Goal: Information Seeking & Learning: Learn about a topic

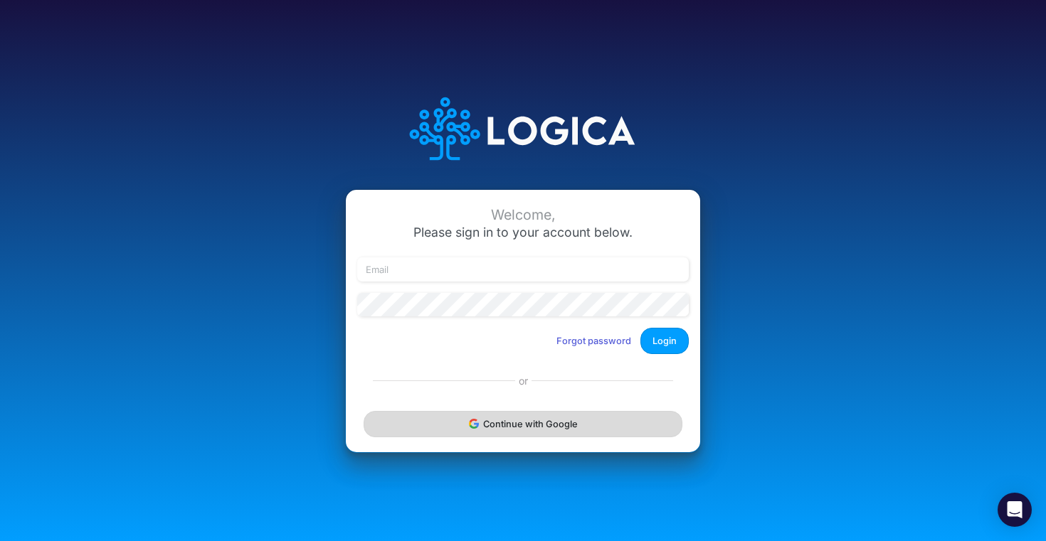
click at [521, 421] on button "Continue with Google" at bounding box center [522, 424] width 319 height 26
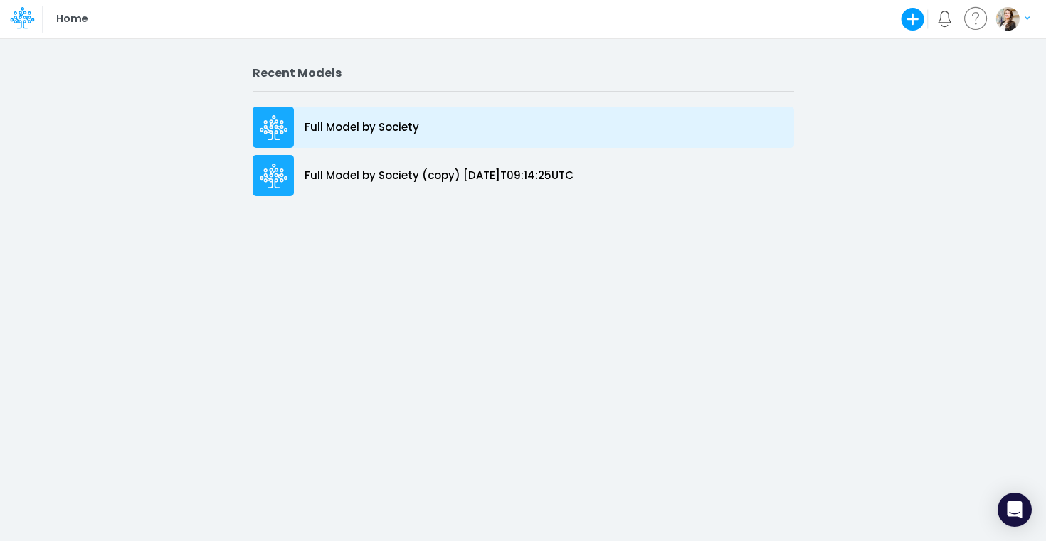
click at [534, 137] on div "Full Model by Society" at bounding box center [523, 127] width 541 height 41
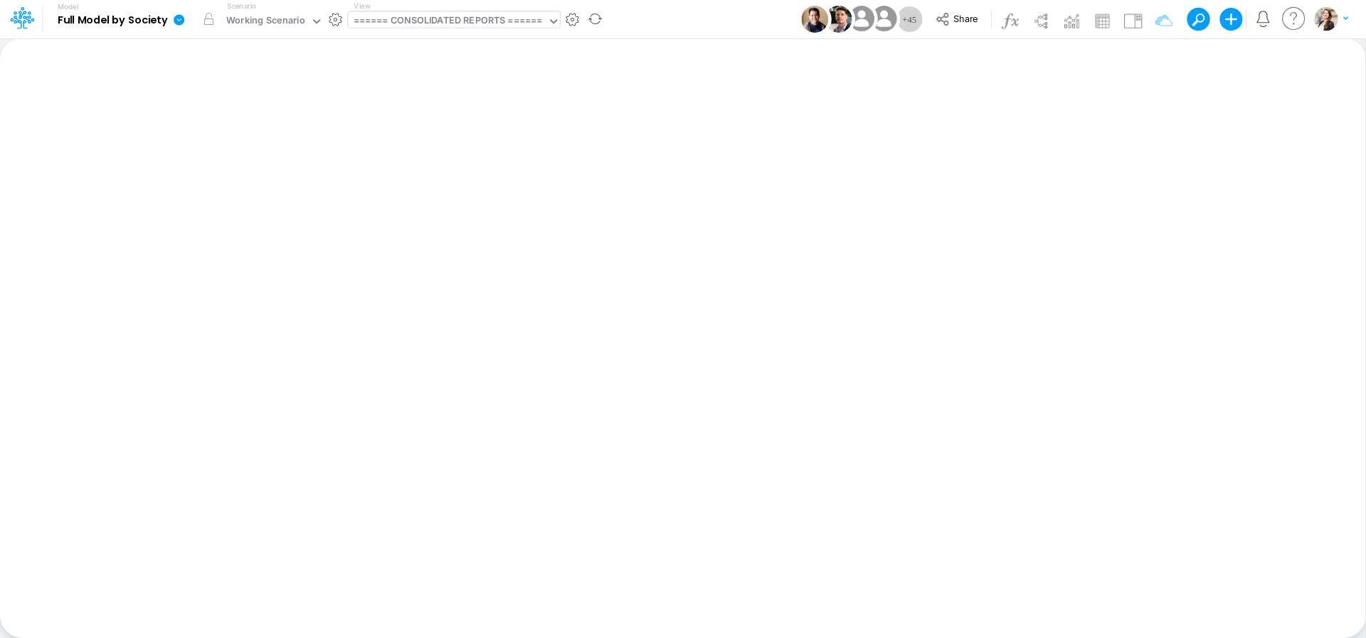
click at [457, 16] on div "====== CONSOLIDATED REPORTS ======" at bounding box center [448, 22] width 189 height 16
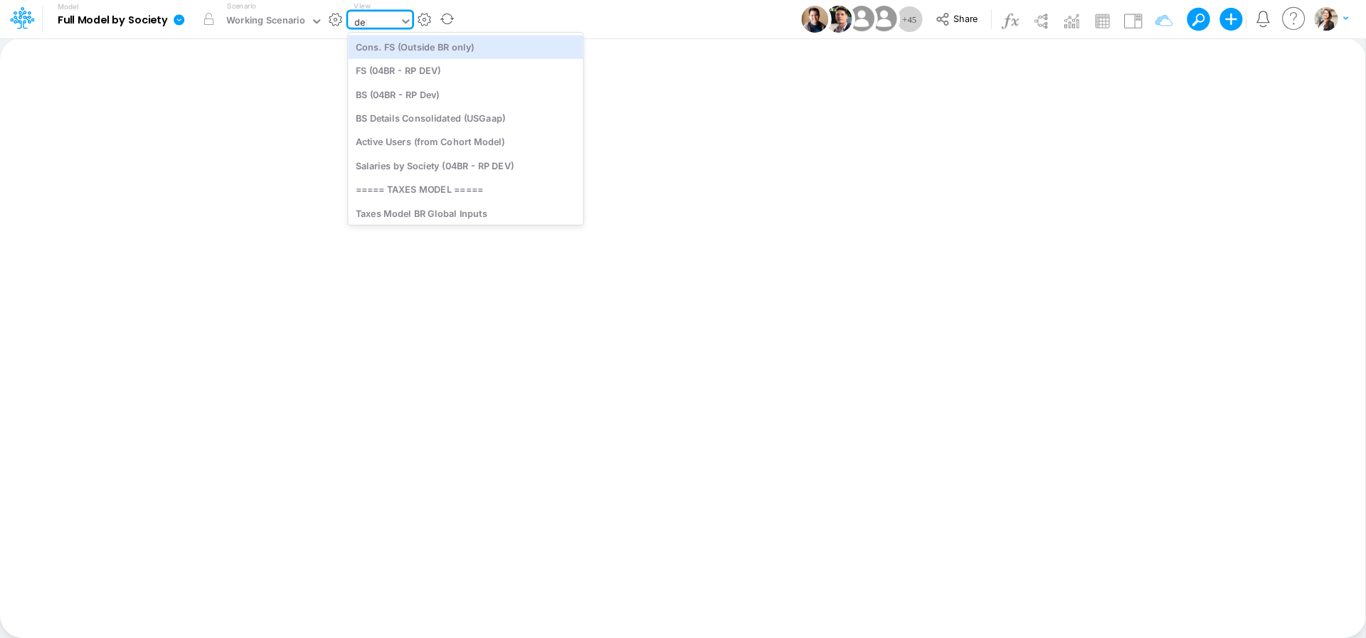
type input "debt"
click at [451, 46] on div "Debt Schedules - Loans" at bounding box center [444, 46] width 192 height 23
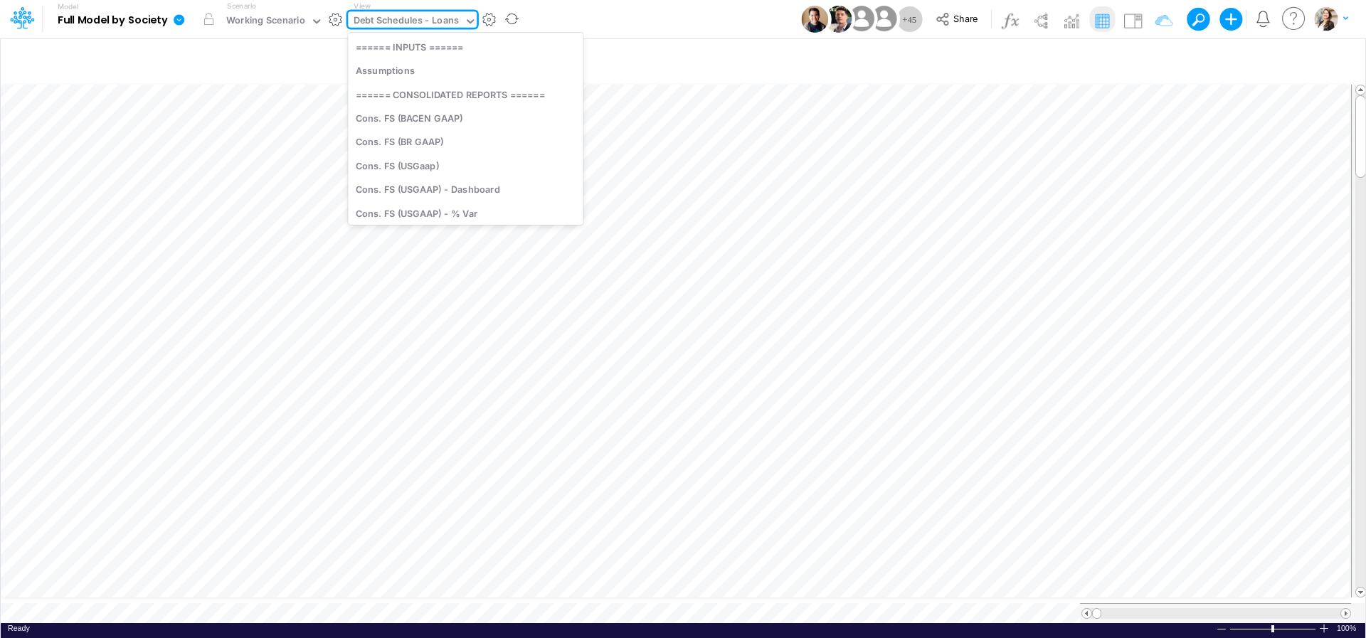
click at [420, 23] on div "Debt Schedules - Loans" at bounding box center [407, 22] width 106 height 16
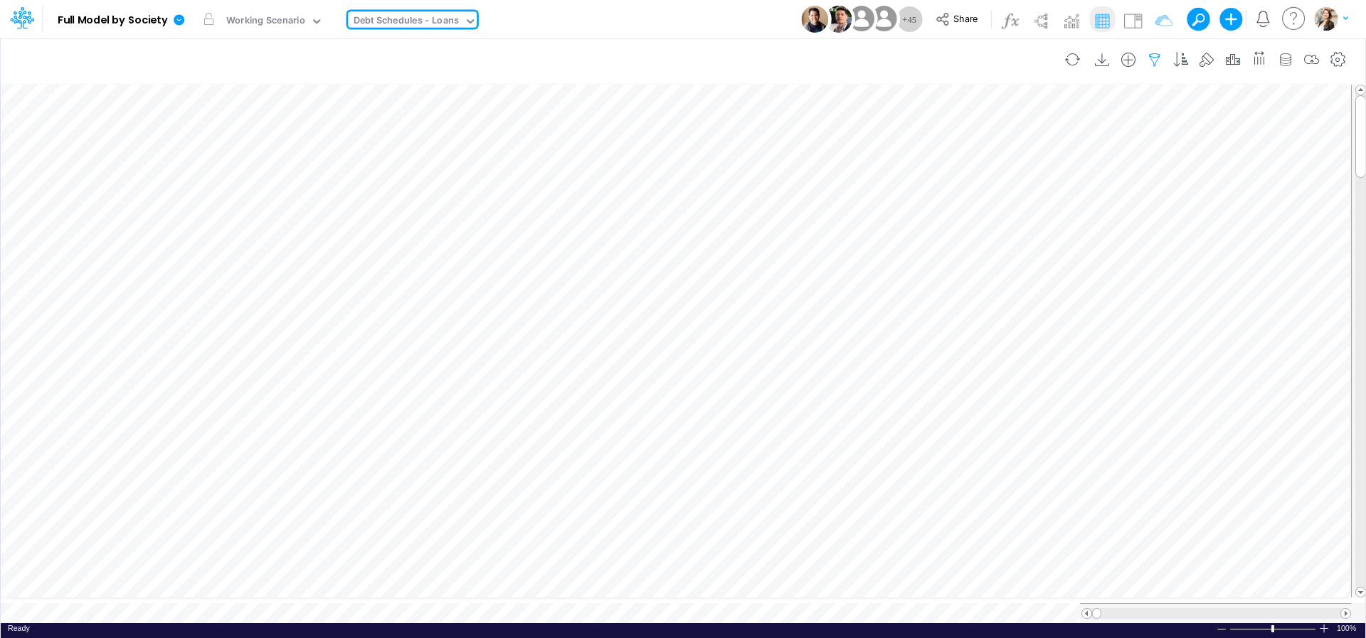
click at [1045, 58] on icon "button" at bounding box center [1154, 60] width 21 height 15
select select "notEqual"
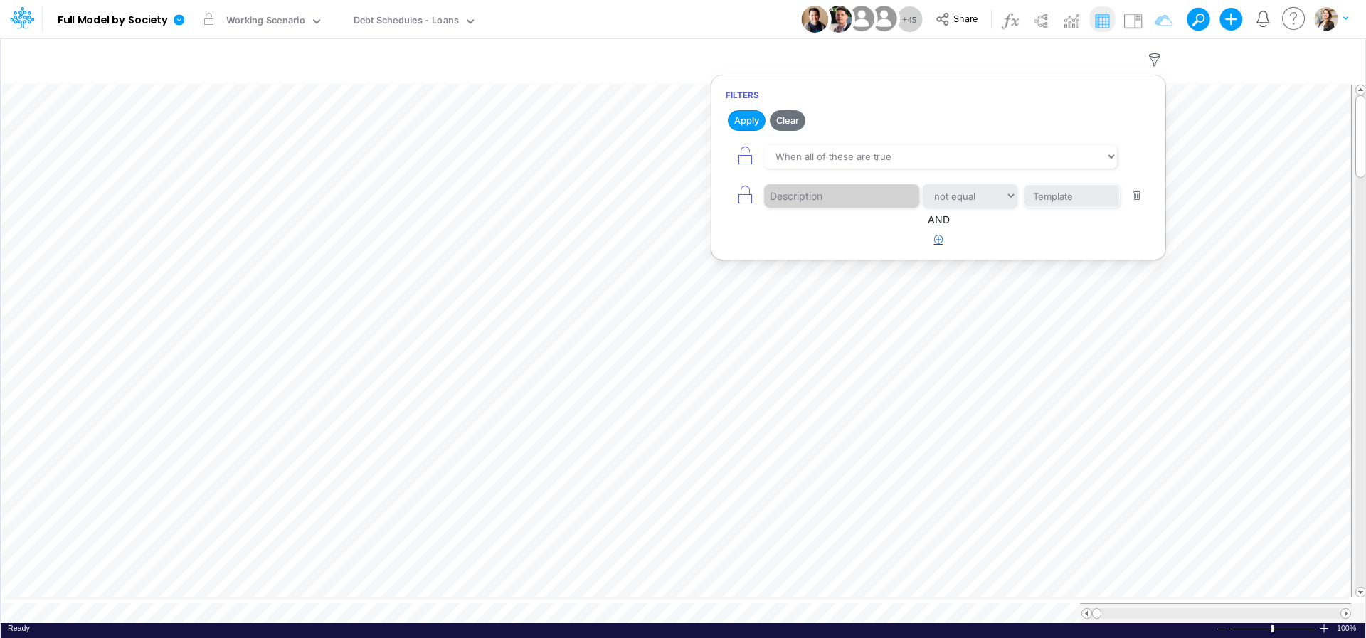
click at [940, 243] on icon "button" at bounding box center [938, 239] width 9 height 9
click at [834, 284] on div at bounding box center [831, 284] width 135 height 24
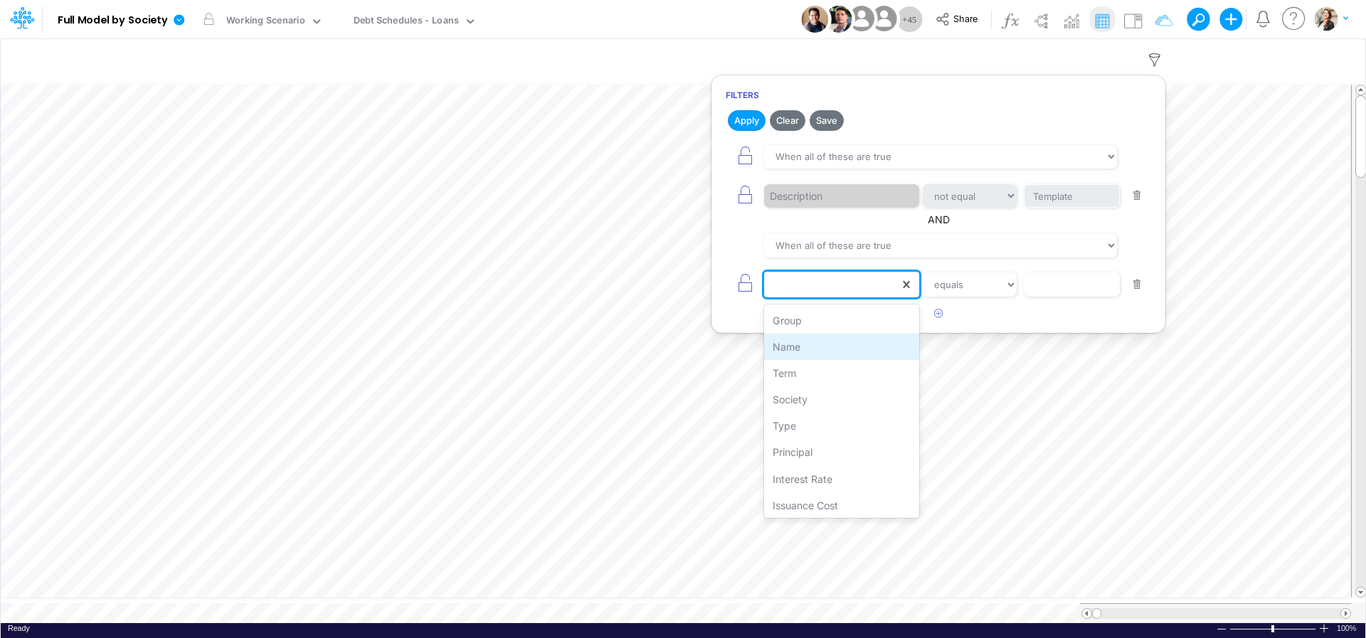
click at [804, 351] on div "Name" at bounding box center [841, 347] width 155 height 26
click at [1041, 287] on input "text" at bounding box center [1072, 284] width 96 height 24
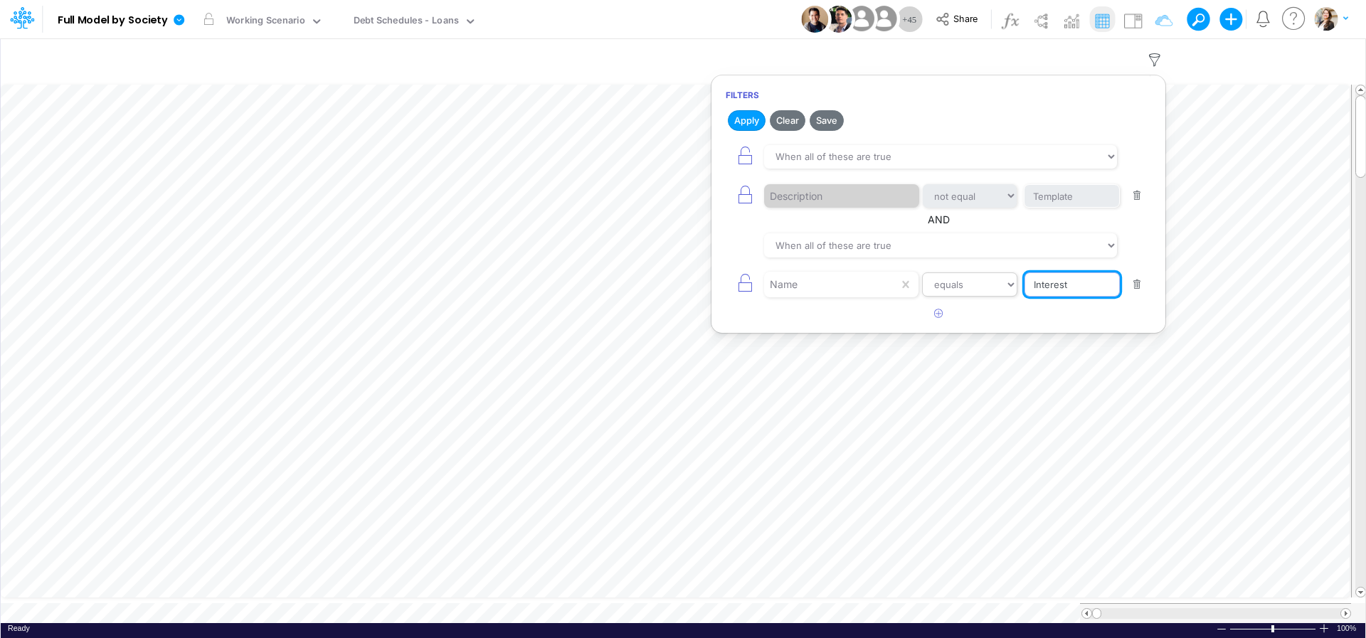
type input "Interest"
select select "contains"
click option "contains" at bounding box center [0, 0] width 0 height 0
click at [747, 124] on button "Apply" at bounding box center [747, 120] width 38 height 21
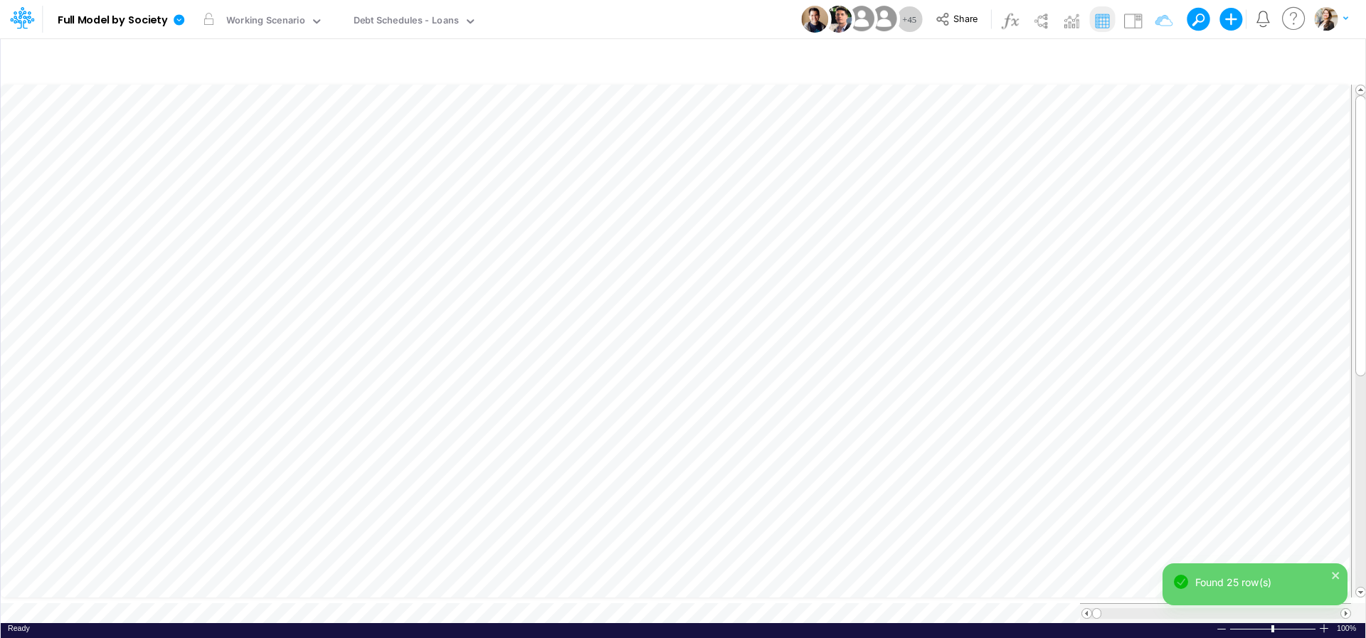
scroll to position [6, 14]
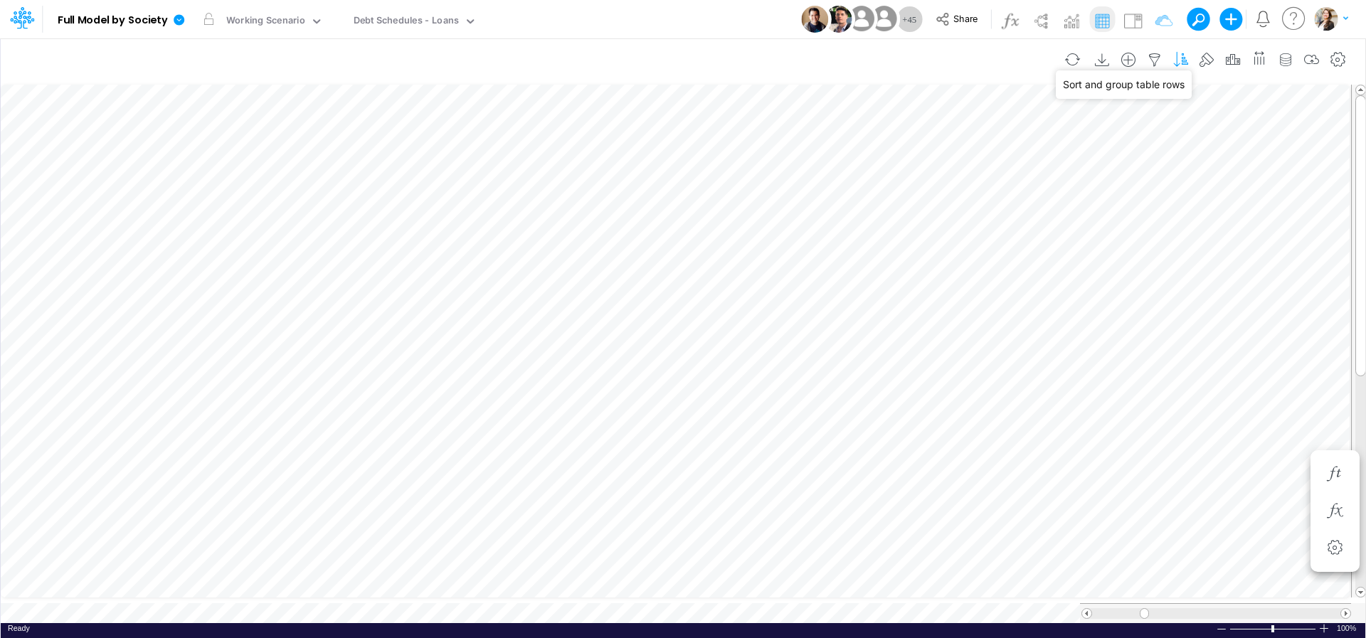
click at [1045, 57] on icon "button" at bounding box center [1180, 60] width 21 height 15
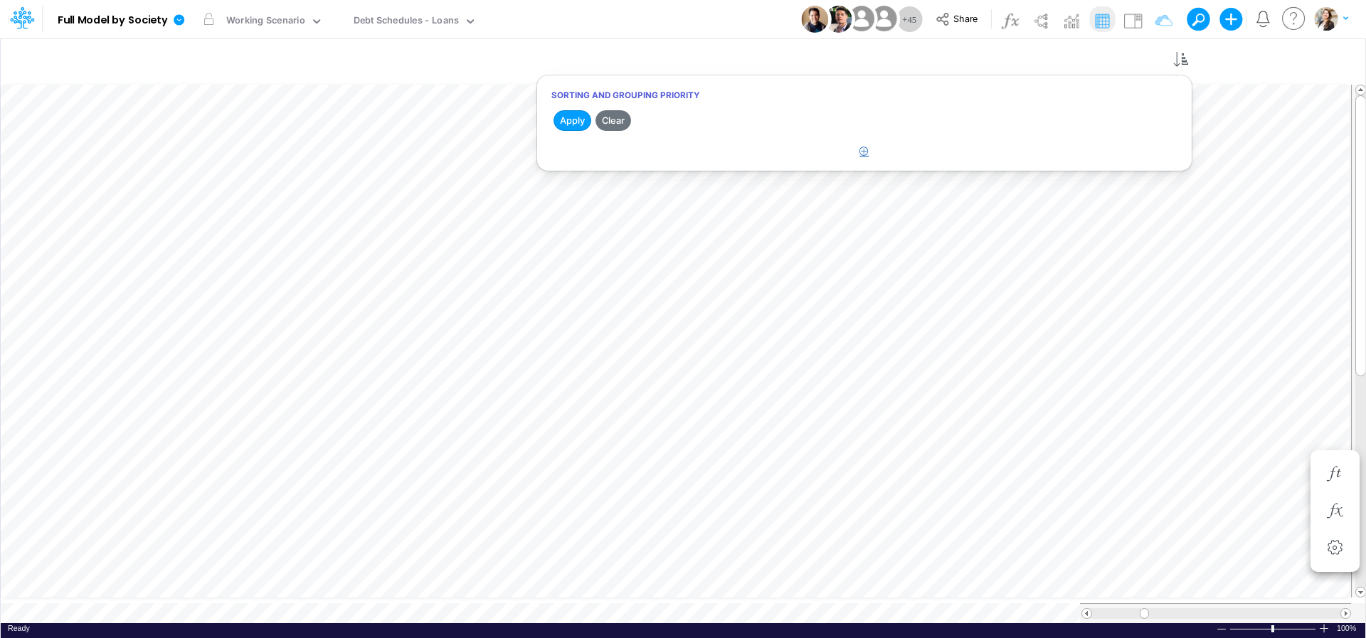
click at [867, 154] on icon "button" at bounding box center [863, 151] width 9 height 9
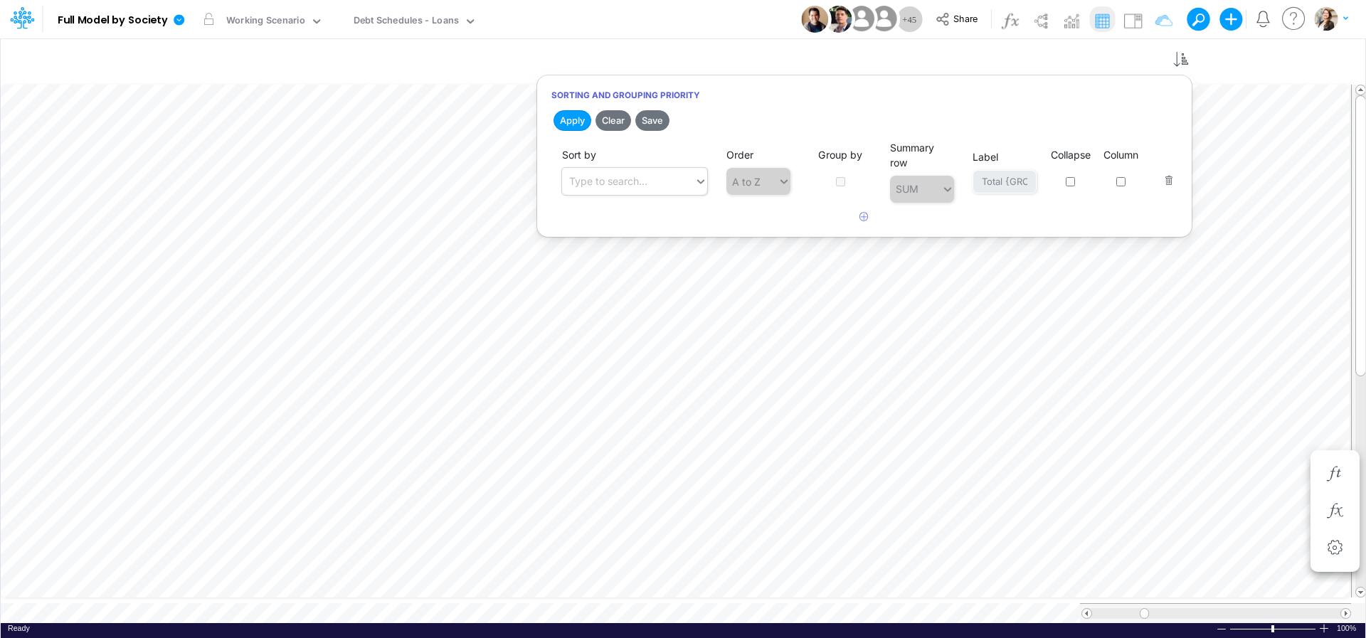
click at [650, 182] on div "Type to search..." at bounding box center [628, 181] width 132 height 23
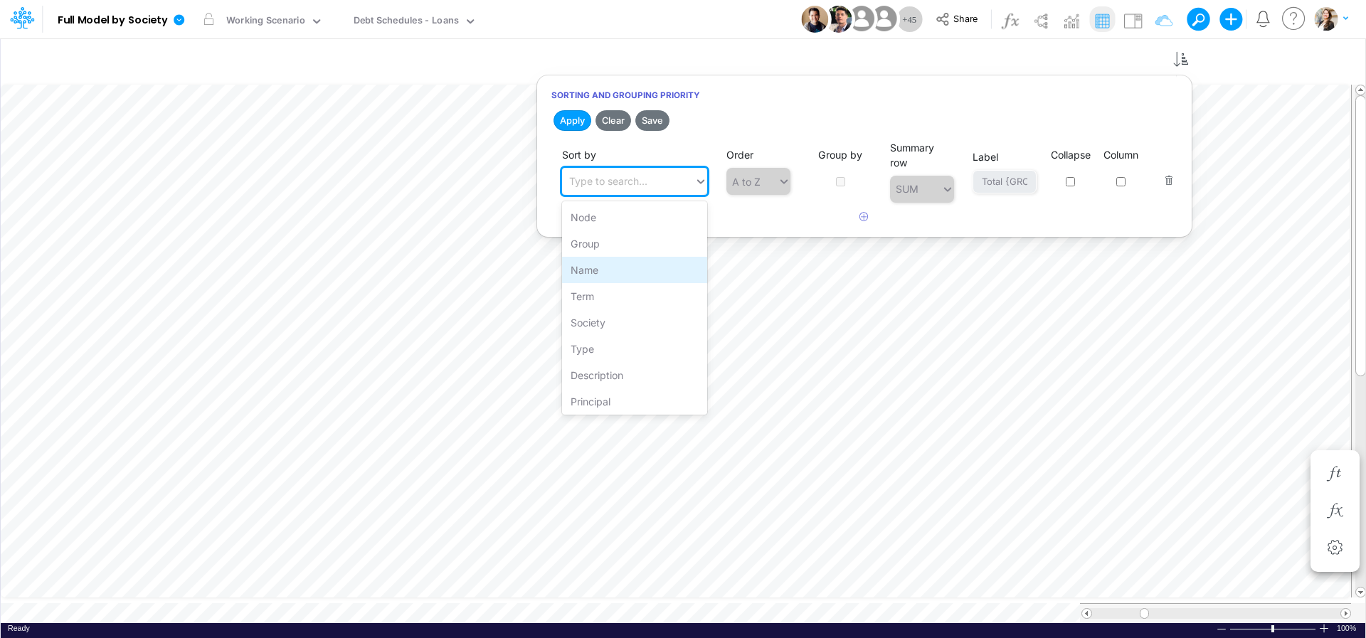
click at [590, 277] on div "Name" at bounding box center [634, 270] width 145 height 26
click at [838, 182] on input "checkbox" at bounding box center [840, 181] width 9 height 9
checkbox input "true"
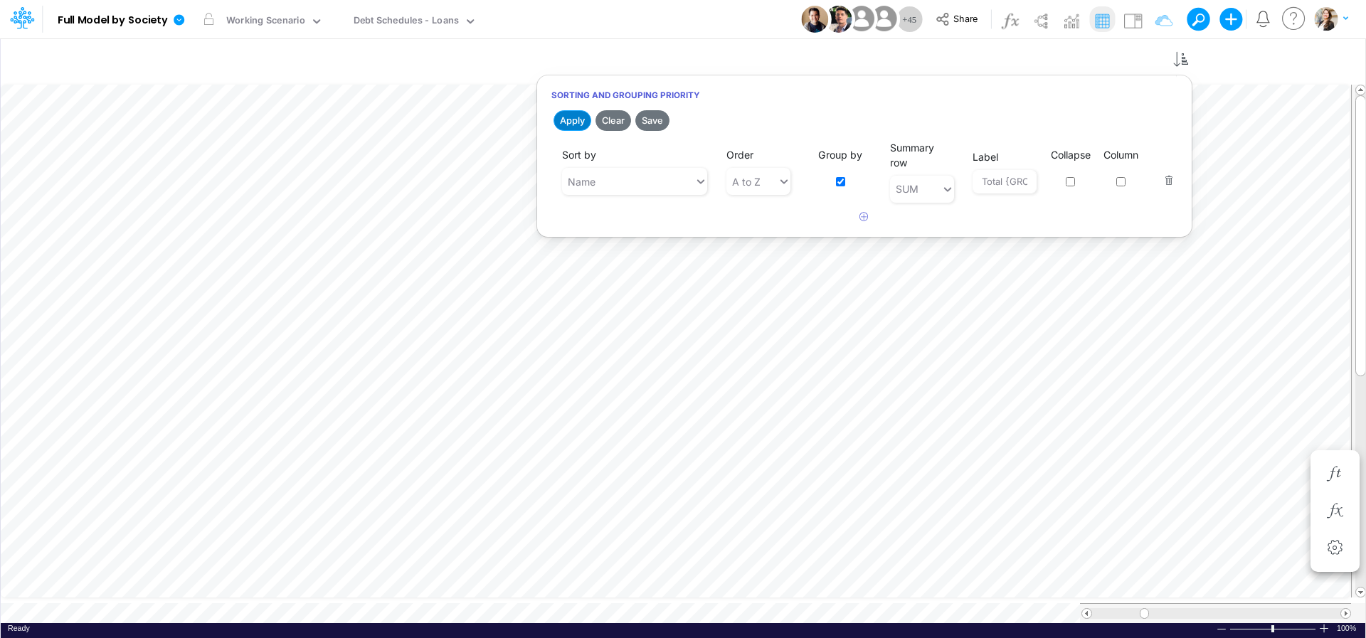
click at [572, 125] on button "Apply" at bounding box center [572, 120] width 38 height 21
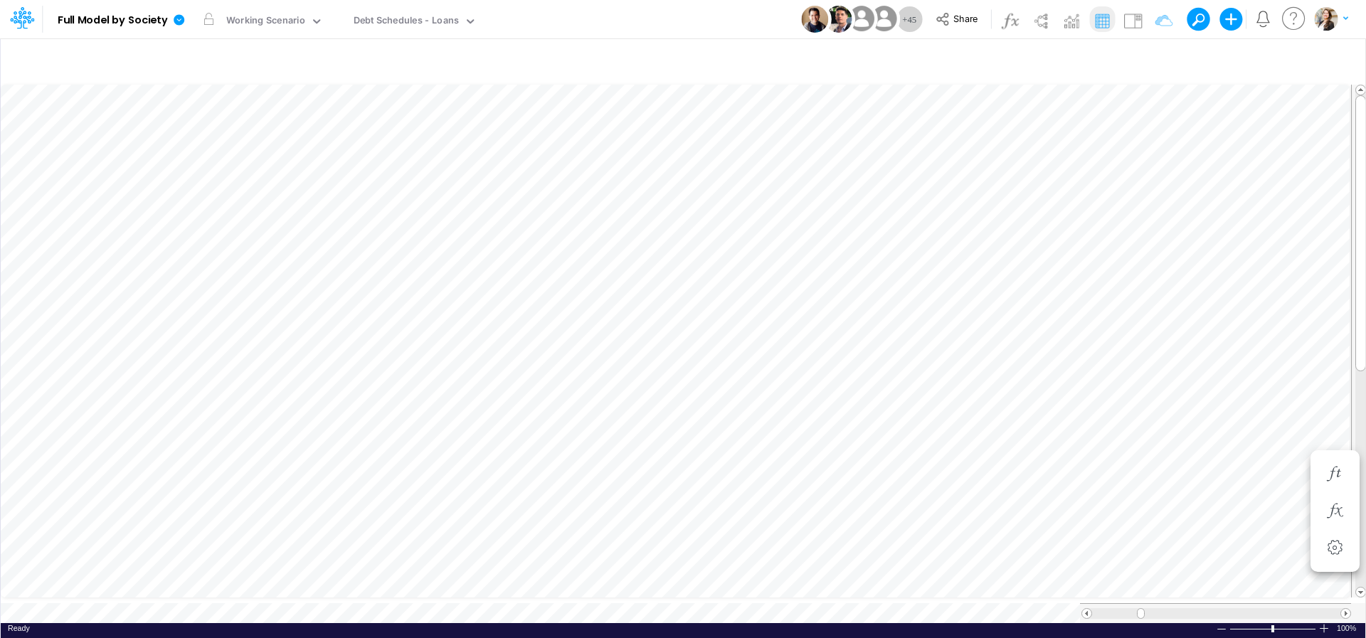
scroll to position [6, 3]
click at [1045, 65] on icon "button" at bounding box center [1180, 60] width 21 height 15
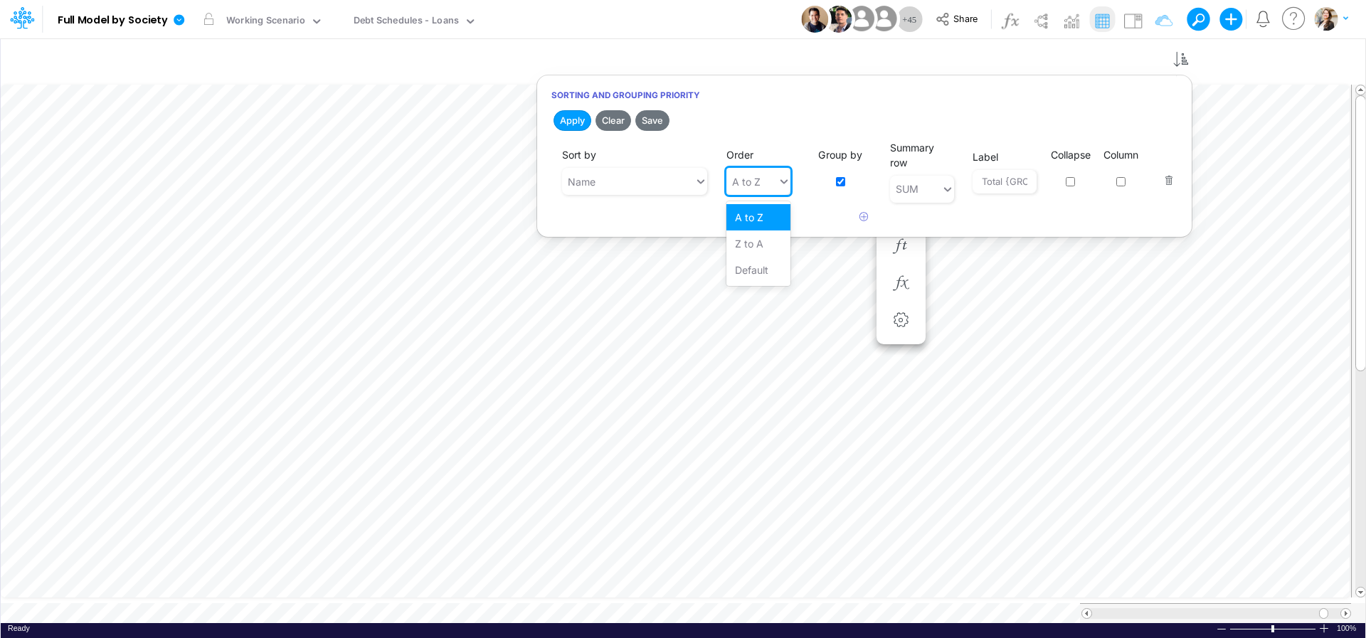
click at [764, 181] on input "text" at bounding box center [763, 181] width 1 height 15
click at [763, 269] on div "Default" at bounding box center [757, 270] width 63 height 26
click at [581, 120] on button "Apply" at bounding box center [572, 120] width 38 height 21
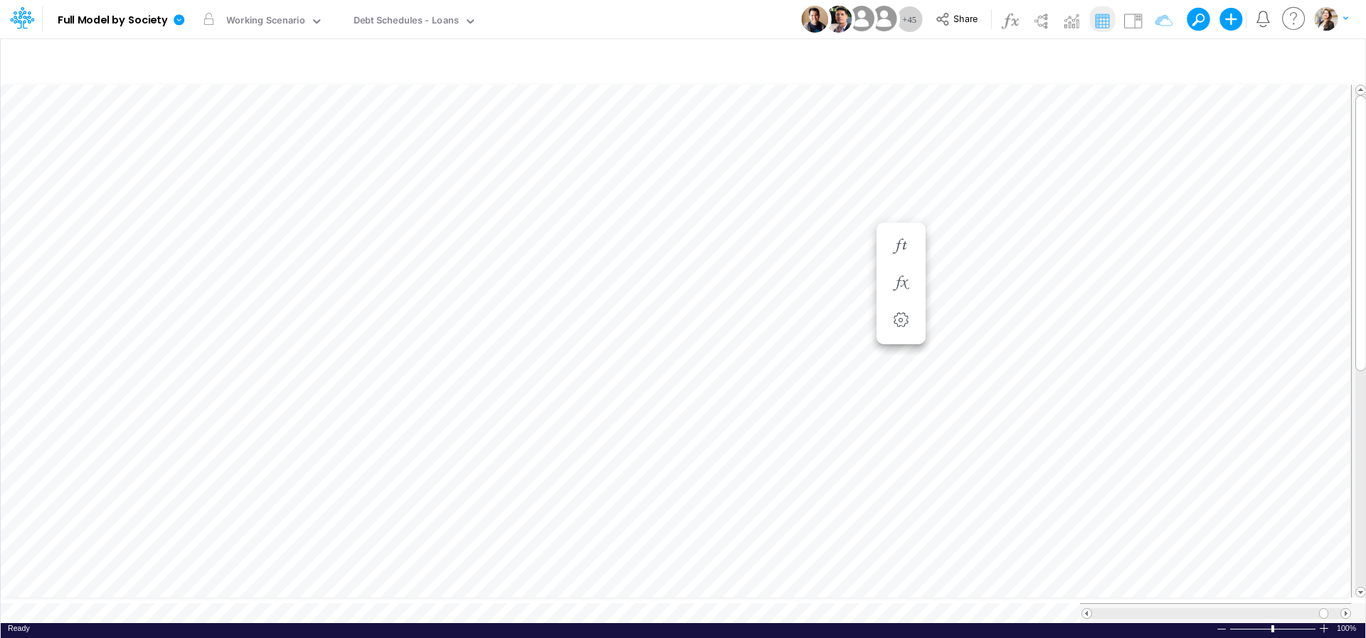
scroll to position [6, 46]
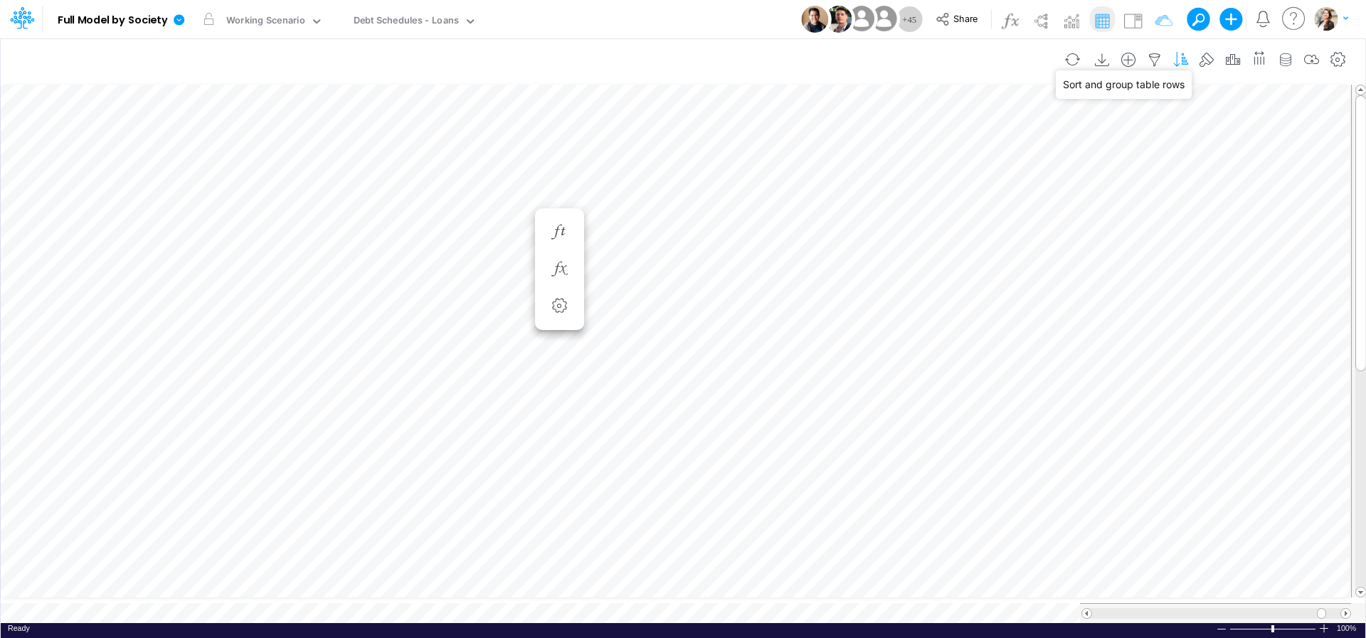
click at [1045, 60] on icon "button" at bounding box center [1180, 60] width 21 height 15
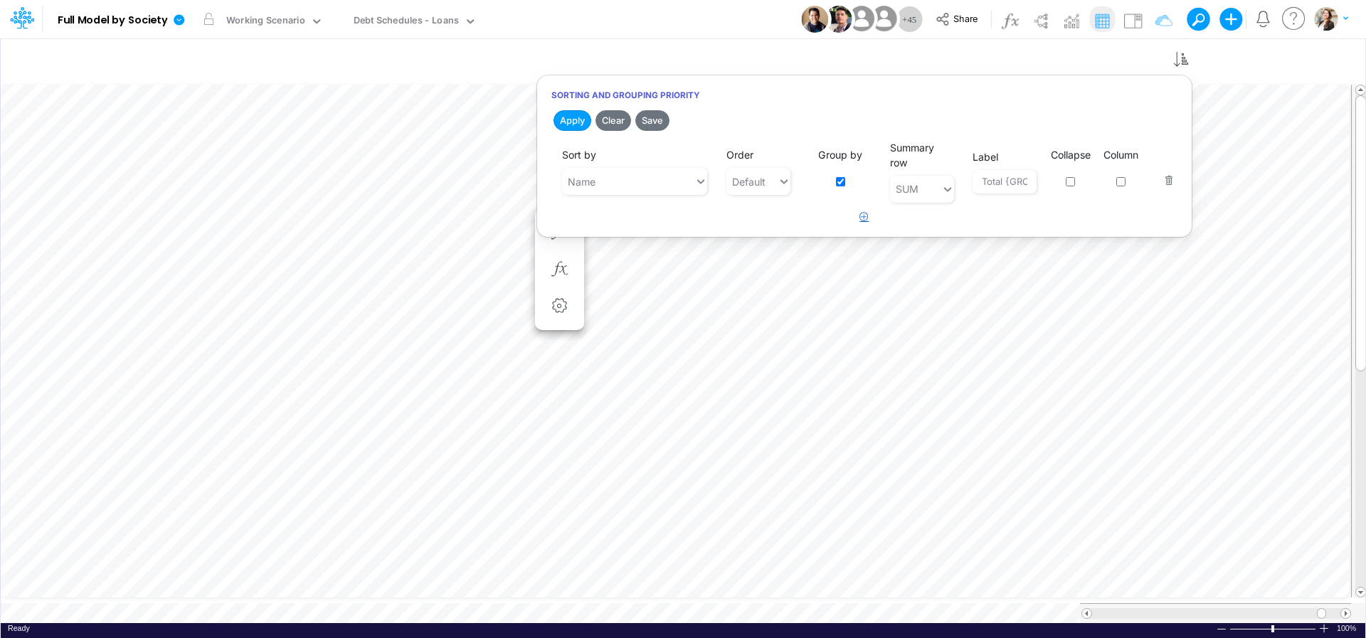
click at [861, 221] on icon "button" at bounding box center [863, 216] width 9 height 9
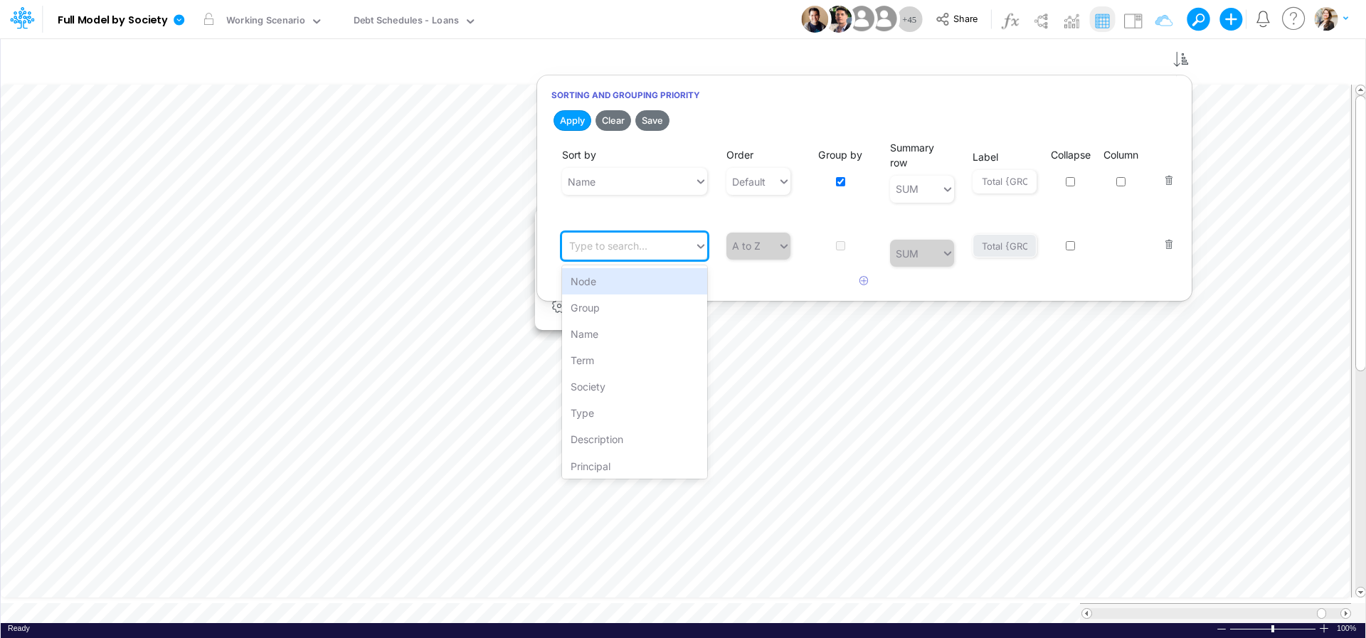
click at [635, 243] on div "Type to search..." at bounding box center [608, 245] width 78 height 15
click at [618, 443] on div "Description" at bounding box center [634, 439] width 145 height 26
click at [840, 250] on input "checkbox" at bounding box center [840, 245] width 9 height 9
checkbox input "true"
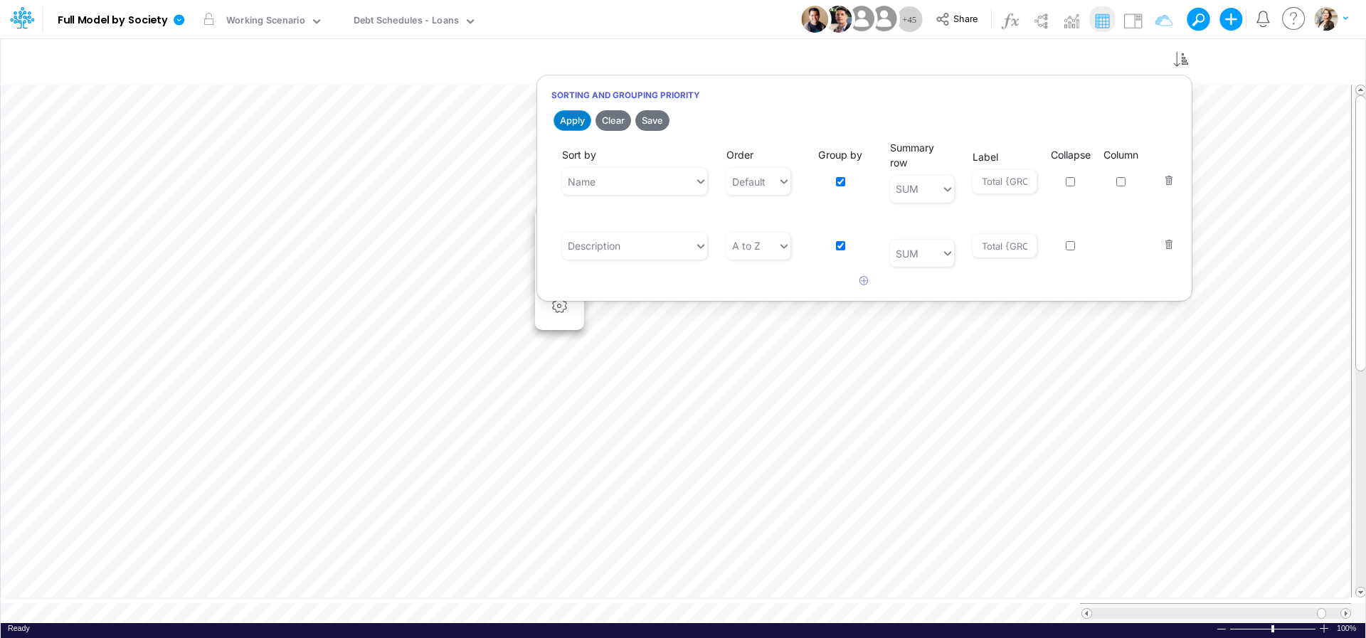
click at [566, 124] on button "Apply" at bounding box center [572, 120] width 38 height 21
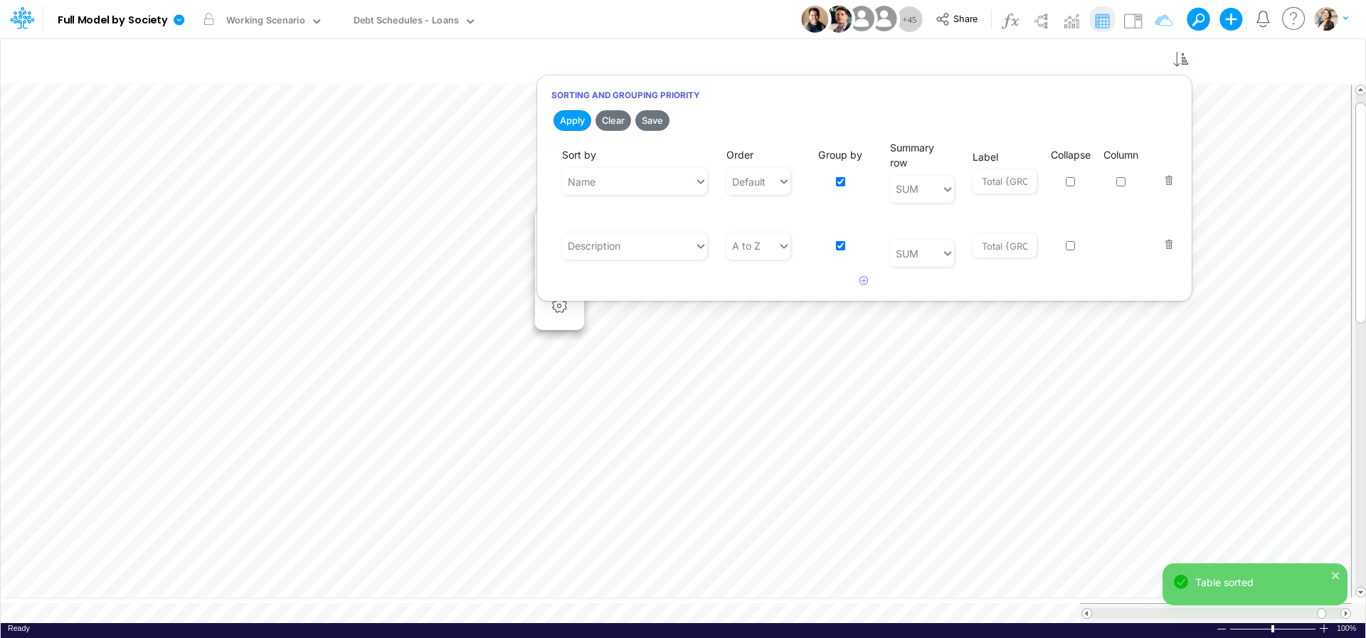
scroll to position [6, 18]
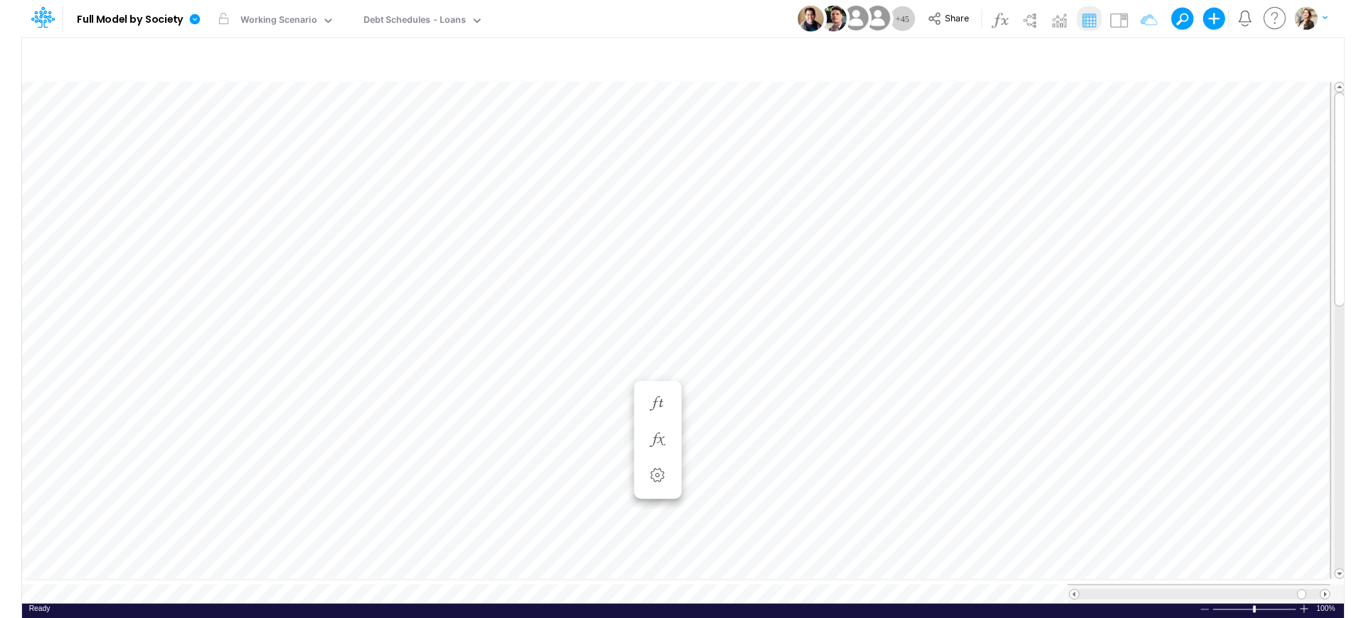
scroll to position [6, 46]
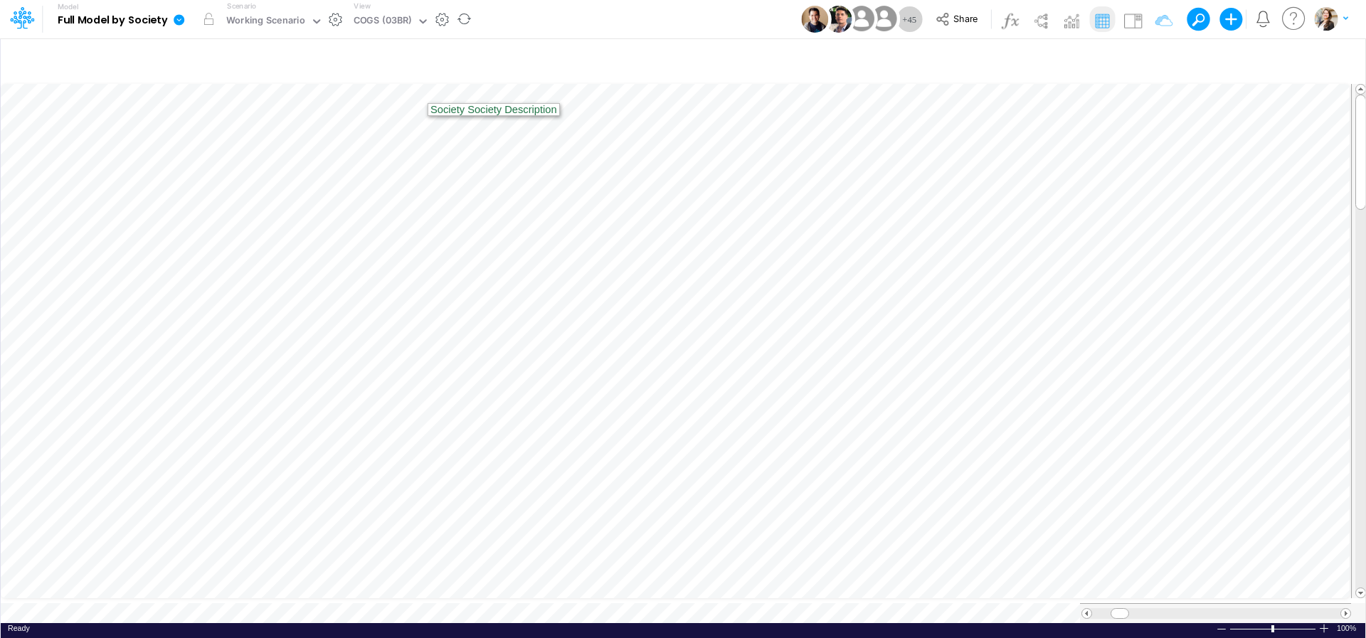
click at [372, 33] on div "View COGS (03BR)" at bounding box center [388, 19] width 81 height 37
click at [373, 24] on div "COGS (03BR)" at bounding box center [383, 22] width 58 height 16
type input "debt"
click at [388, 53] on div "Debt Schedules - Loans" at bounding box center [444, 46] width 192 height 23
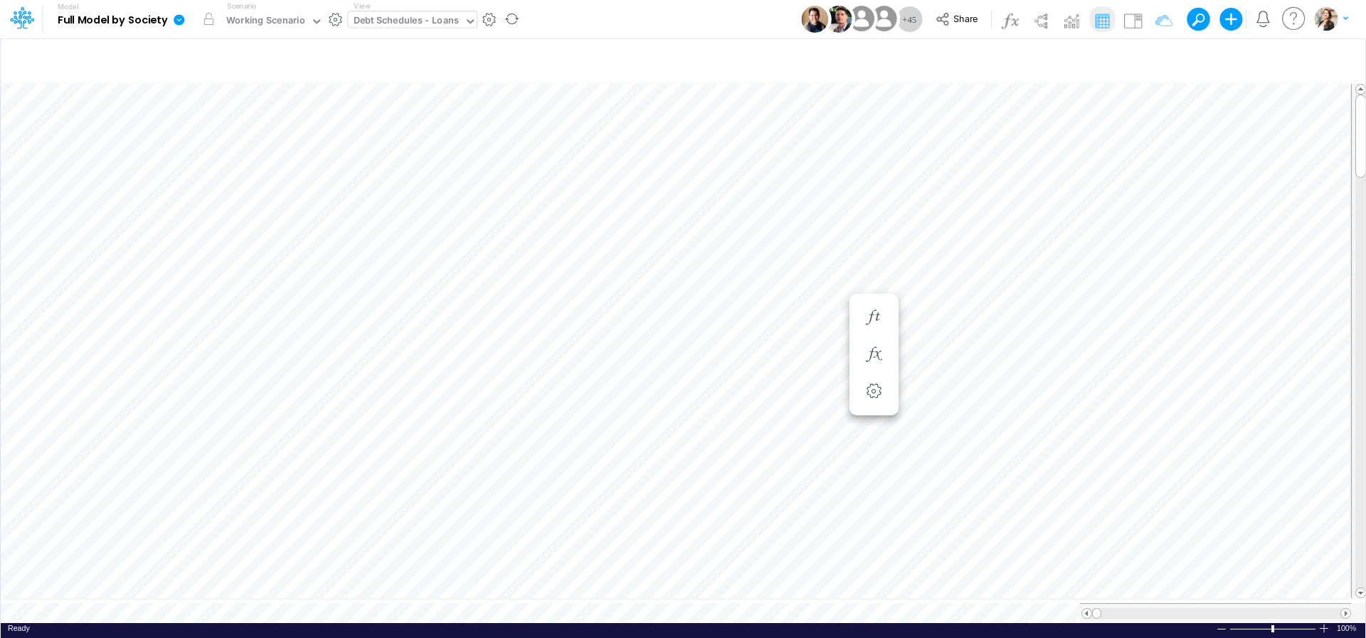
scroll to position [6, 3]
click at [365, 23] on div "Debt Schedules - Loans" at bounding box center [407, 22] width 106 height 16
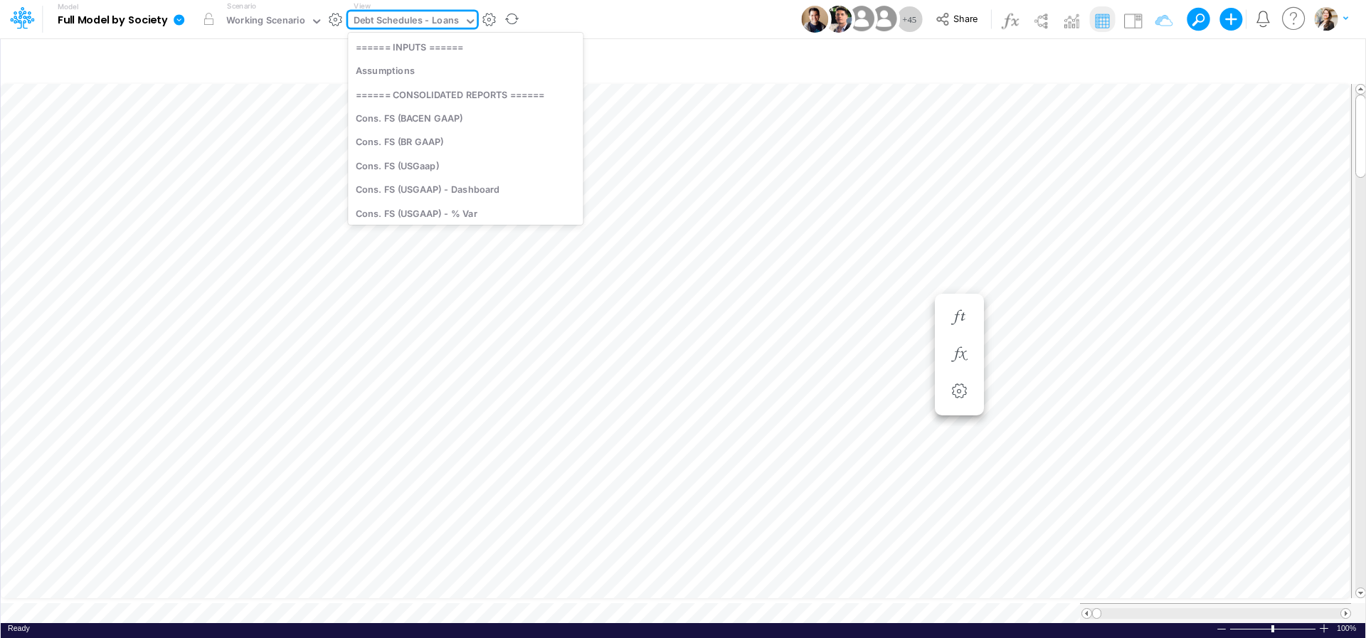
scroll to position [3732, 0]
type input "usg"
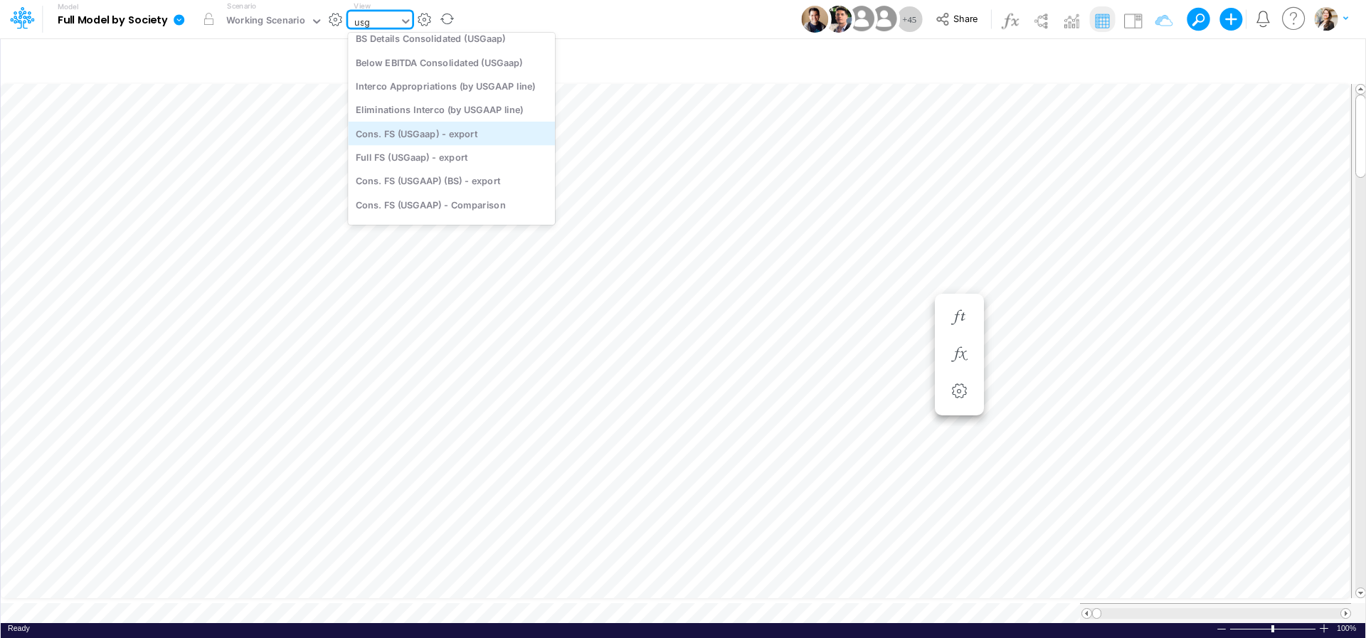
scroll to position [0, 0]
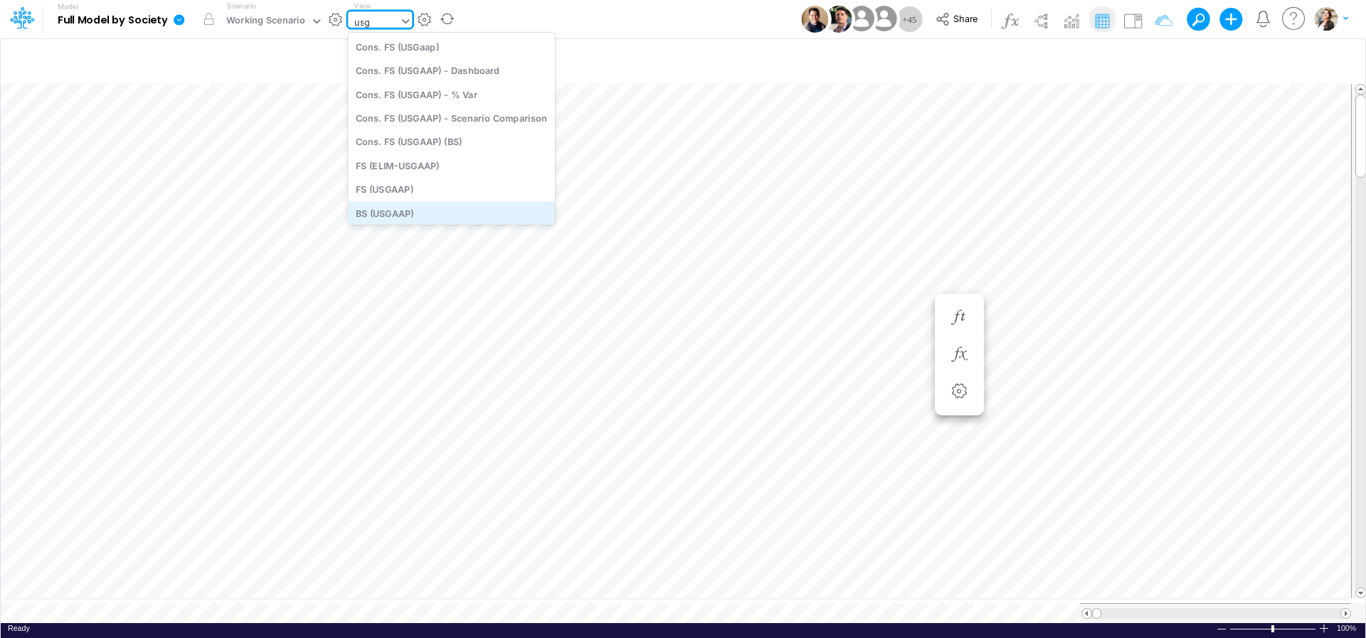
click at [405, 211] on div "BS (USGAAP)" at bounding box center [451, 212] width 207 height 23
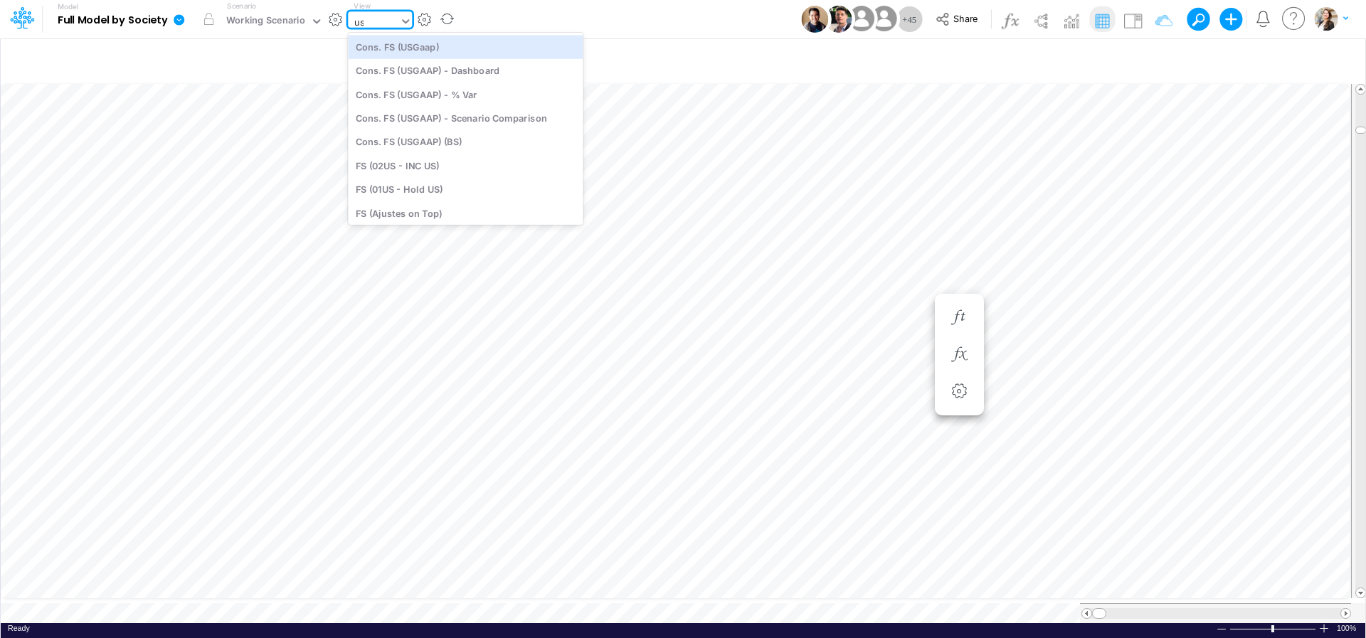
type input "usg"
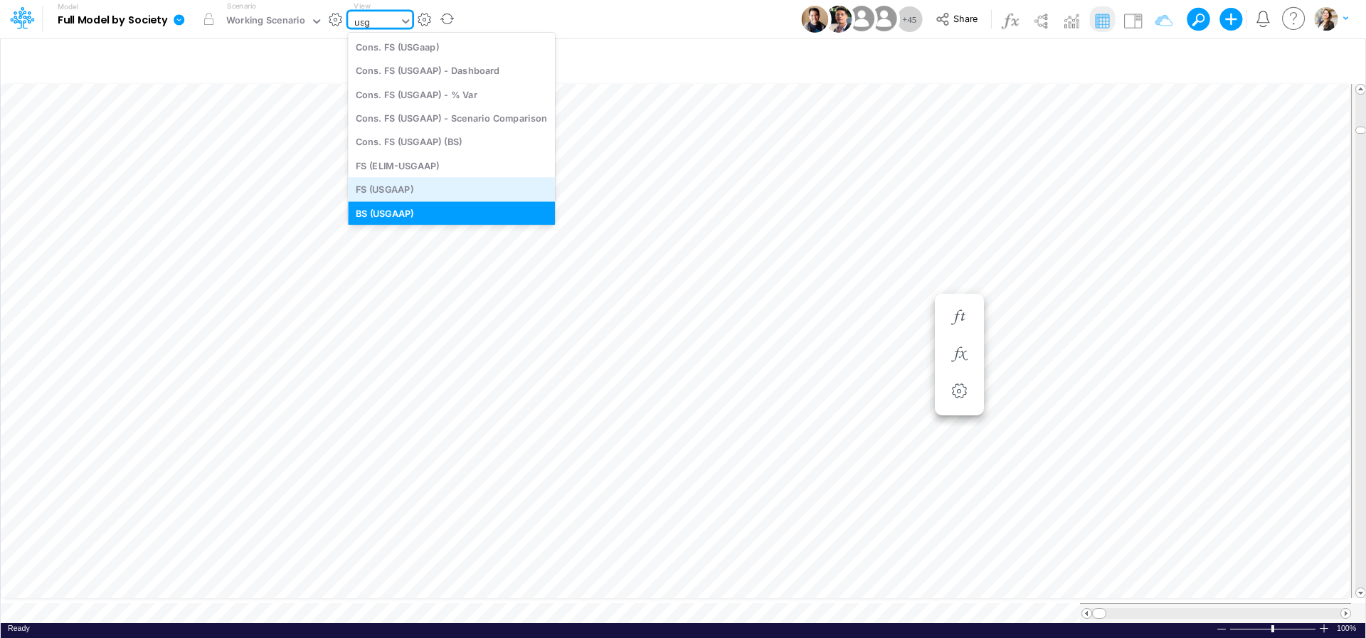
click at [393, 186] on div "FS (USGAAP)" at bounding box center [451, 189] width 207 height 23
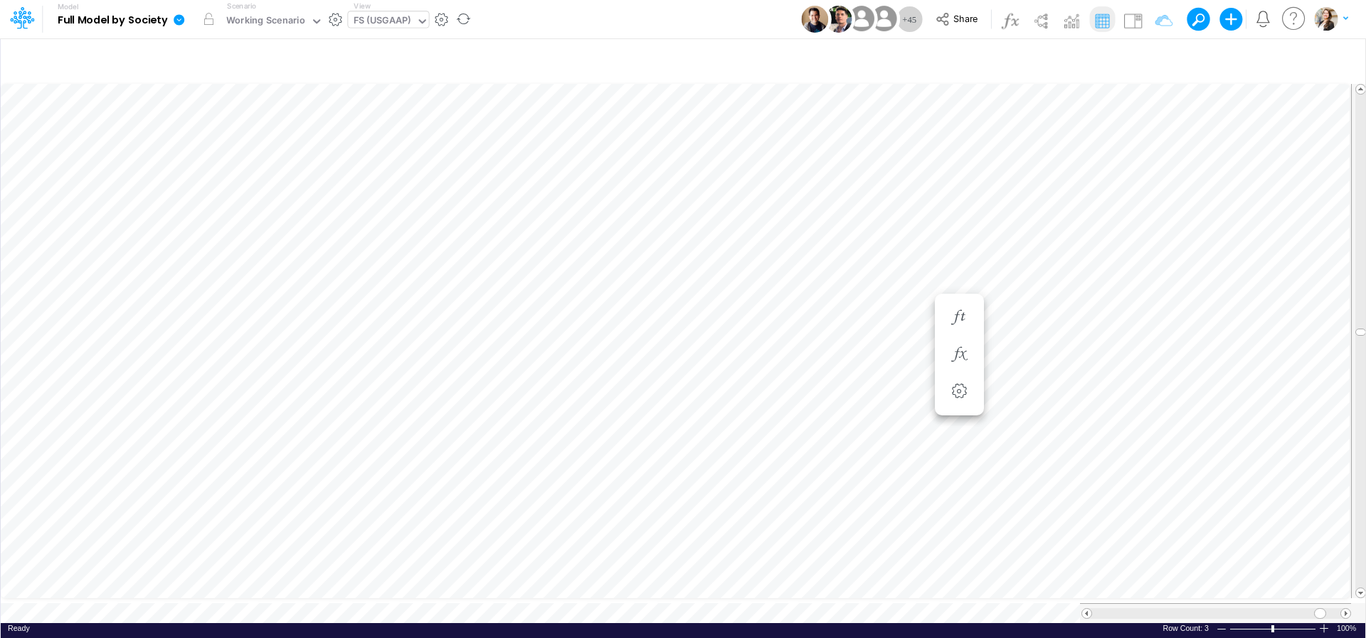
scroll to position [6, 47]
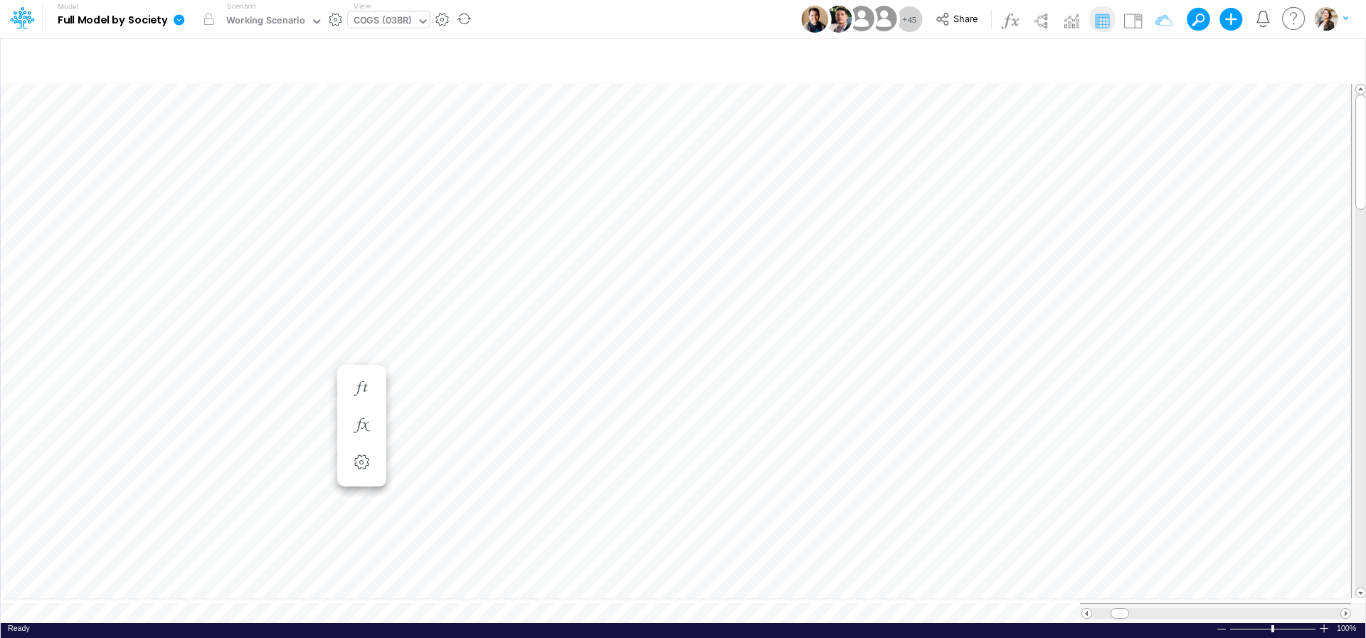
scroll to position [1, 1]
click at [144, 594] on span "Close" at bounding box center [144, 591] width 39 height 13
click at [385, 16] on div "Debt Schedules - Loans" at bounding box center [407, 22] width 106 height 16
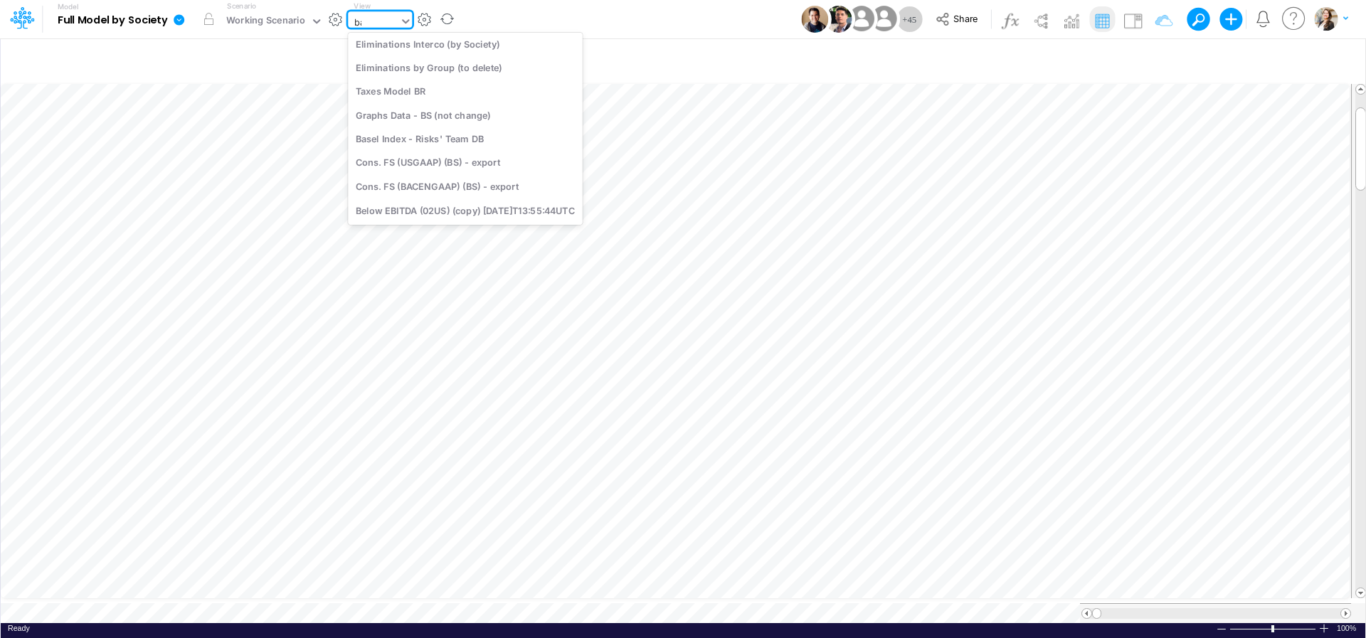
scroll to position [0, 0]
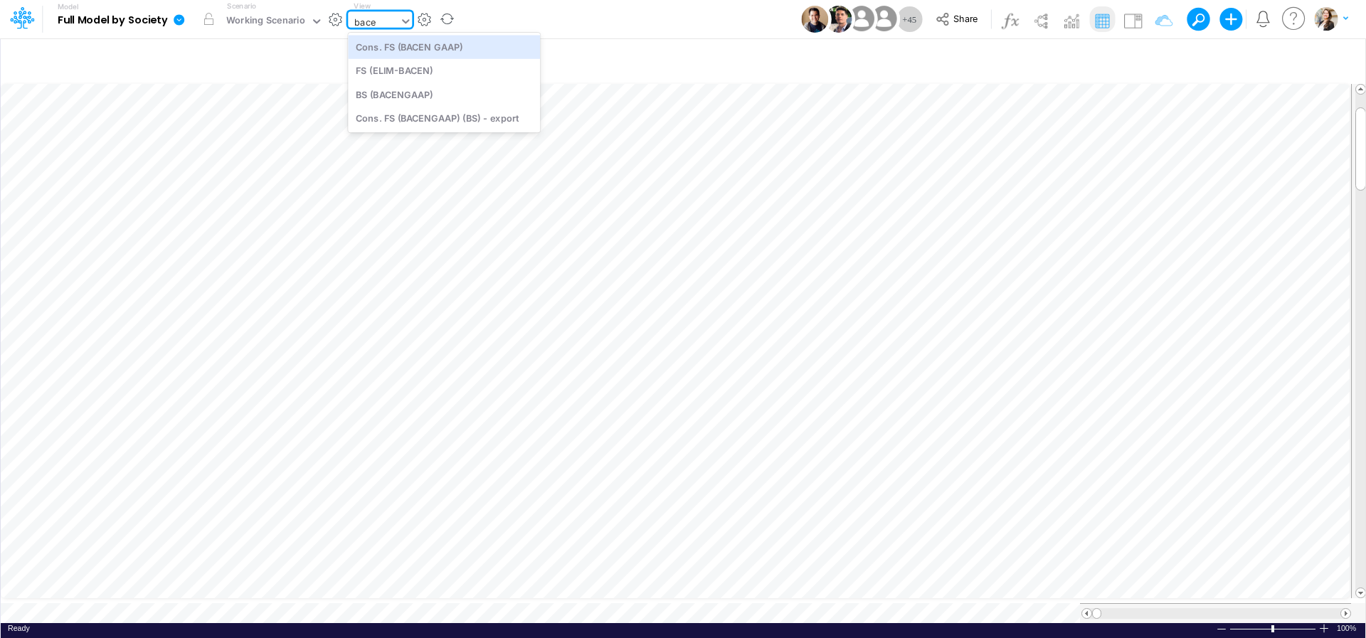
type input "bacen"
click at [383, 98] on div "BS (BACENGAAP)" at bounding box center [444, 94] width 192 height 23
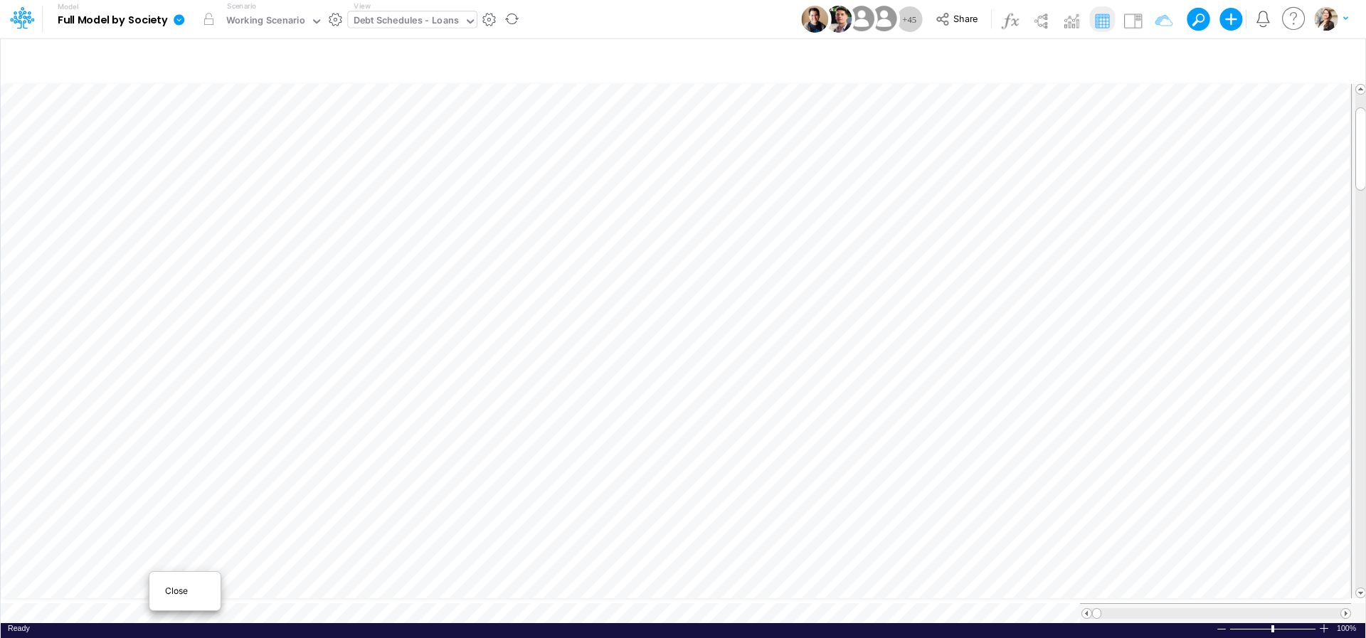
scroll to position [6, 31]
click at [181, 595] on span "Close" at bounding box center [184, 591] width 39 height 13
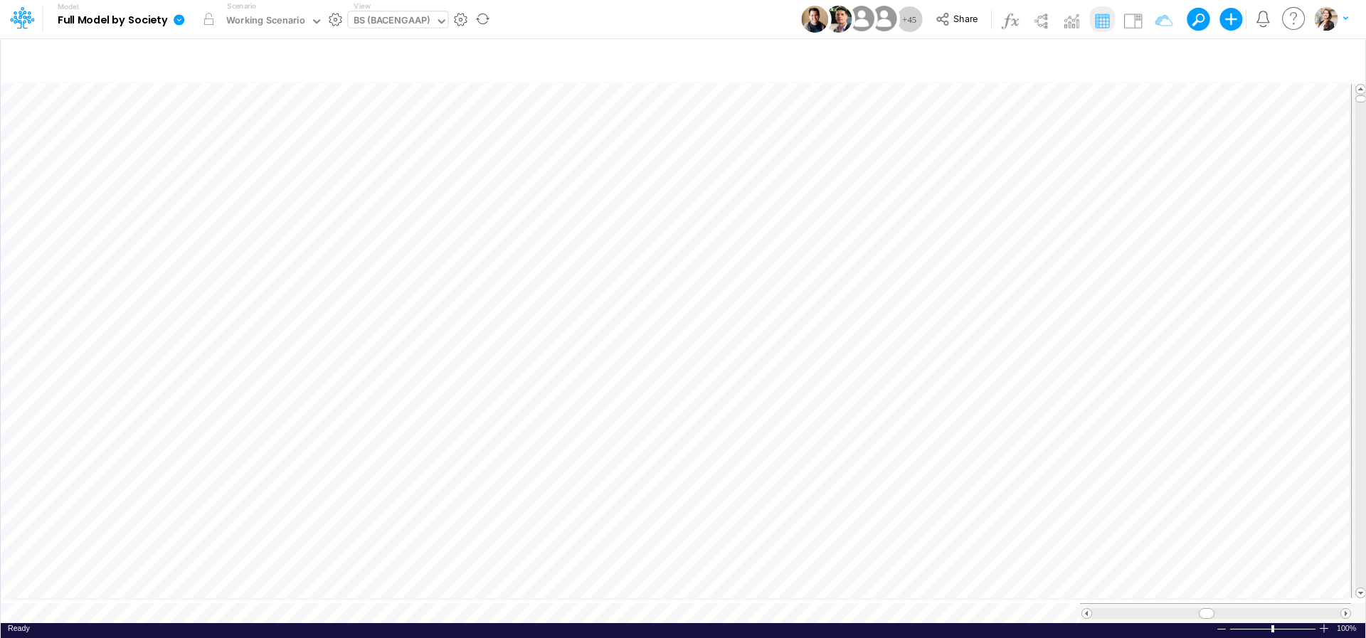
scroll to position [6, 46]
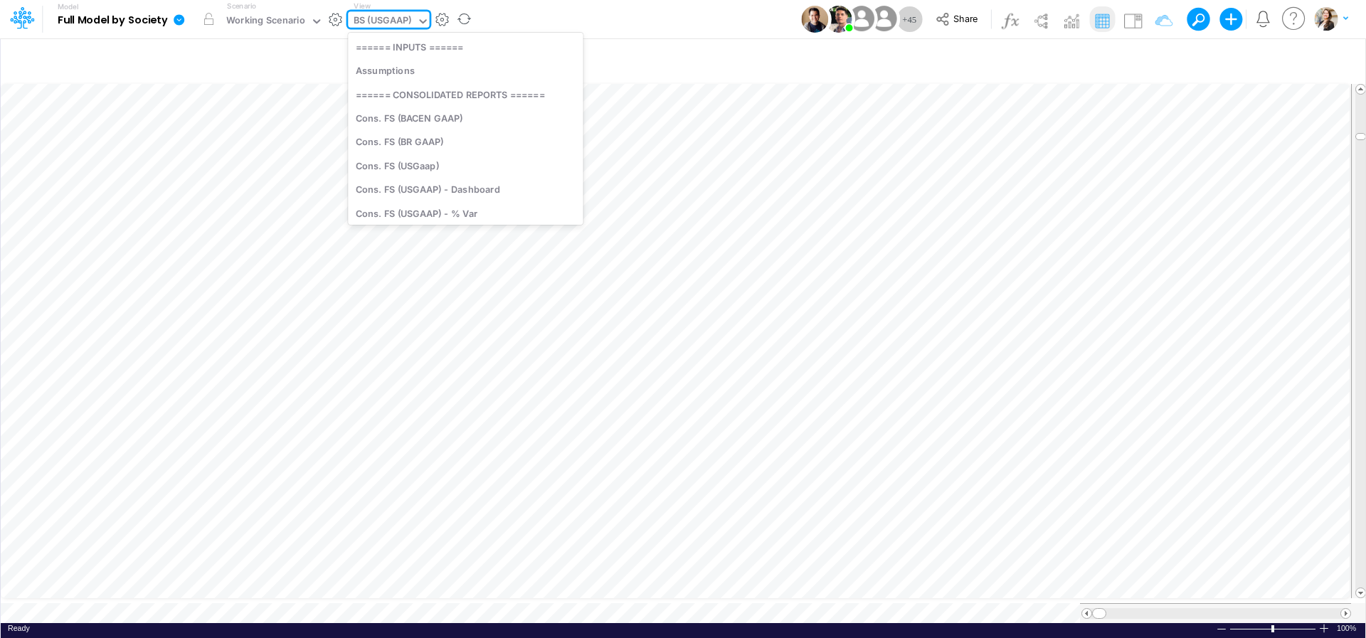
click at [373, 21] on div "BS (USGAAP)" at bounding box center [383, 22] width 58 height 16
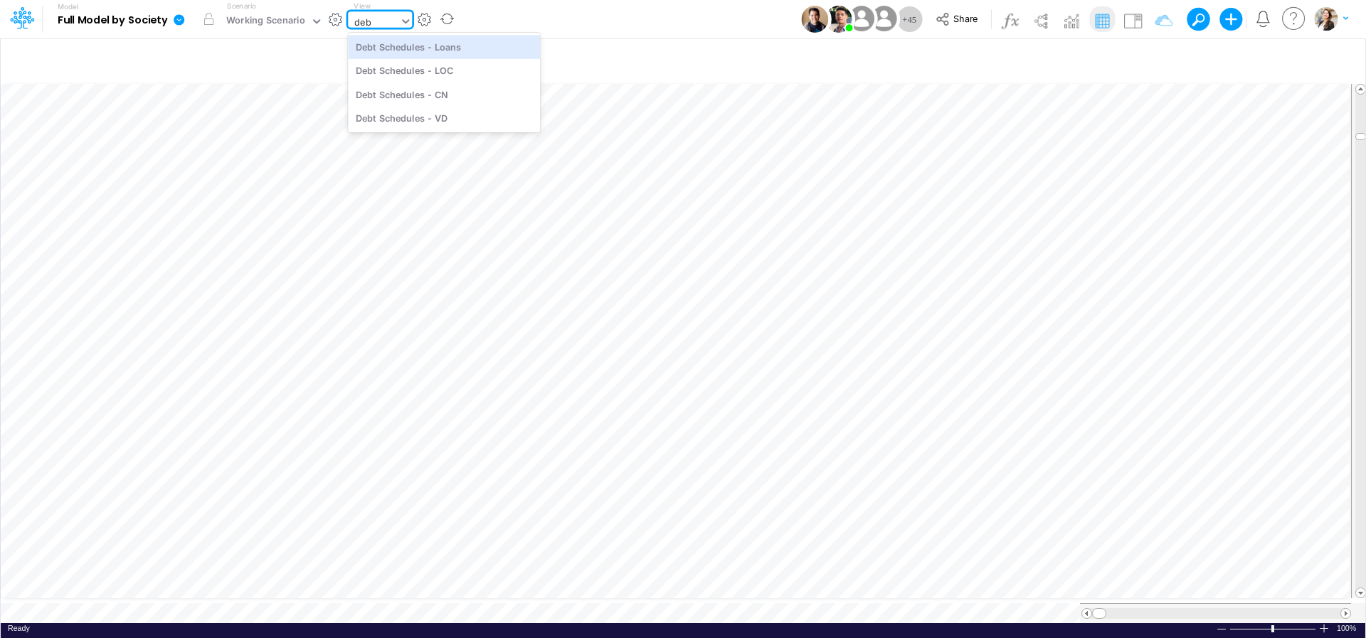
type input "debt"
click at [405, 45] on div "Debt Schedules - Loans" at bounding box center [444, 46] width 192 height 23
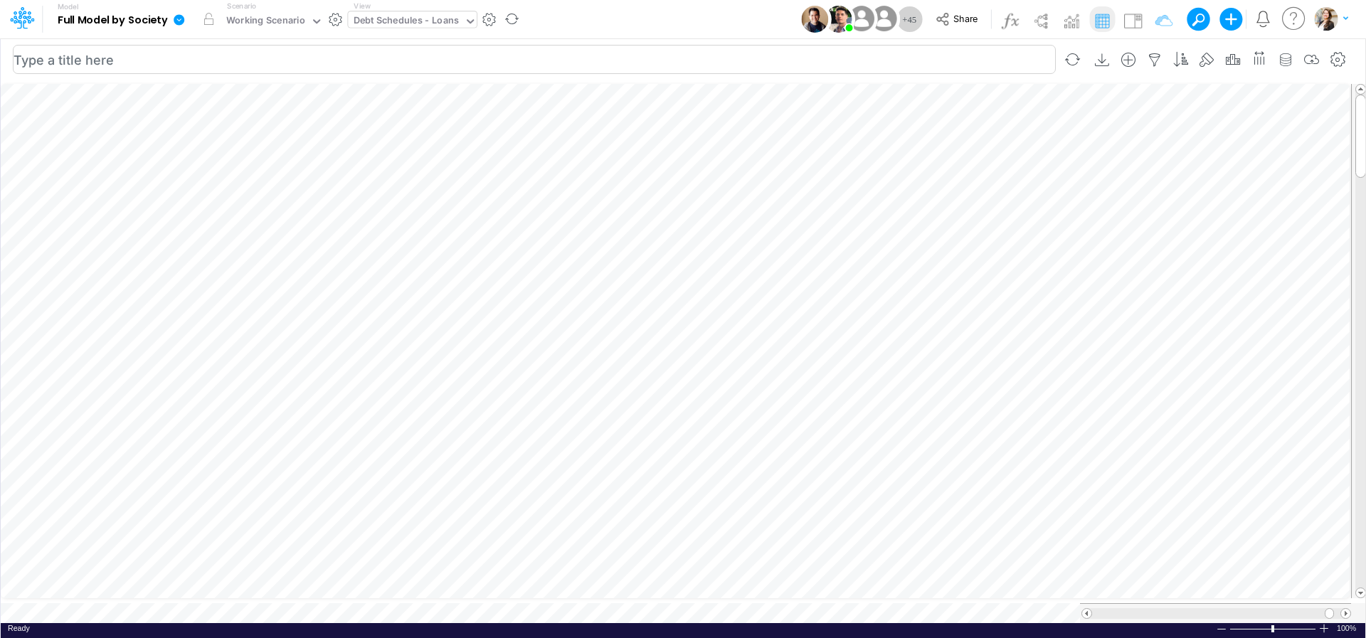
scroll to position [11, 5]
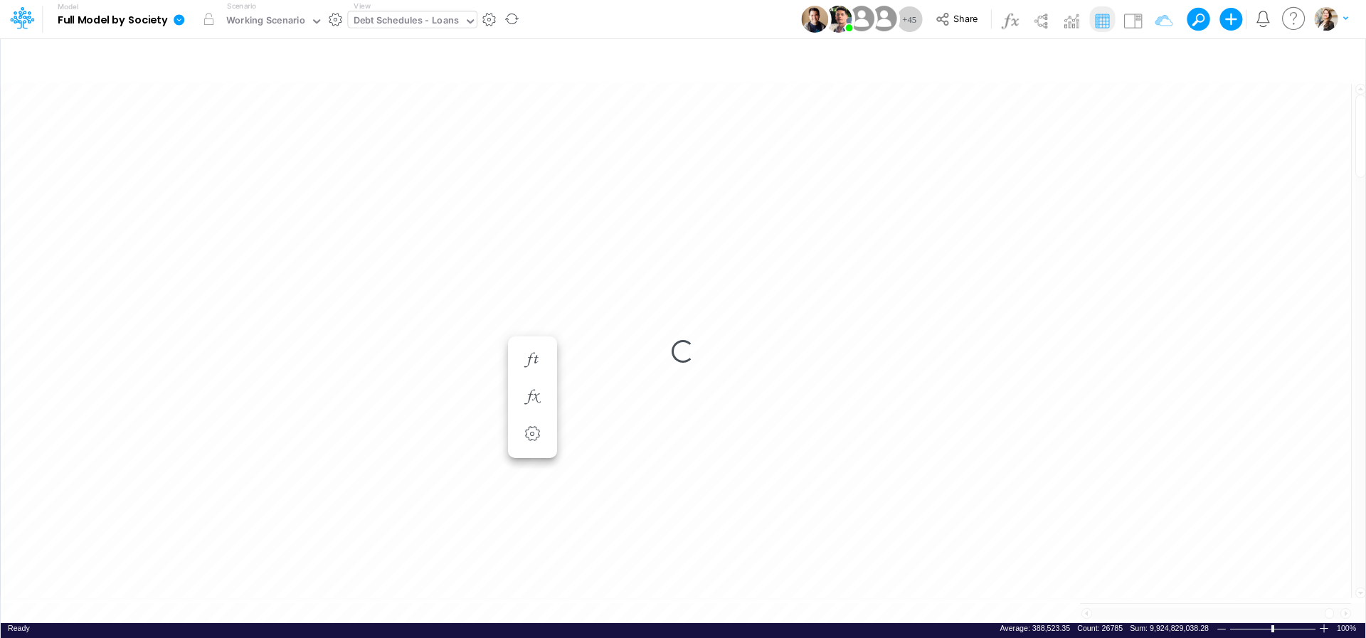
click at [663, 428] on div "Loading..." at bounding box center [683, 351] width 1364 height 543
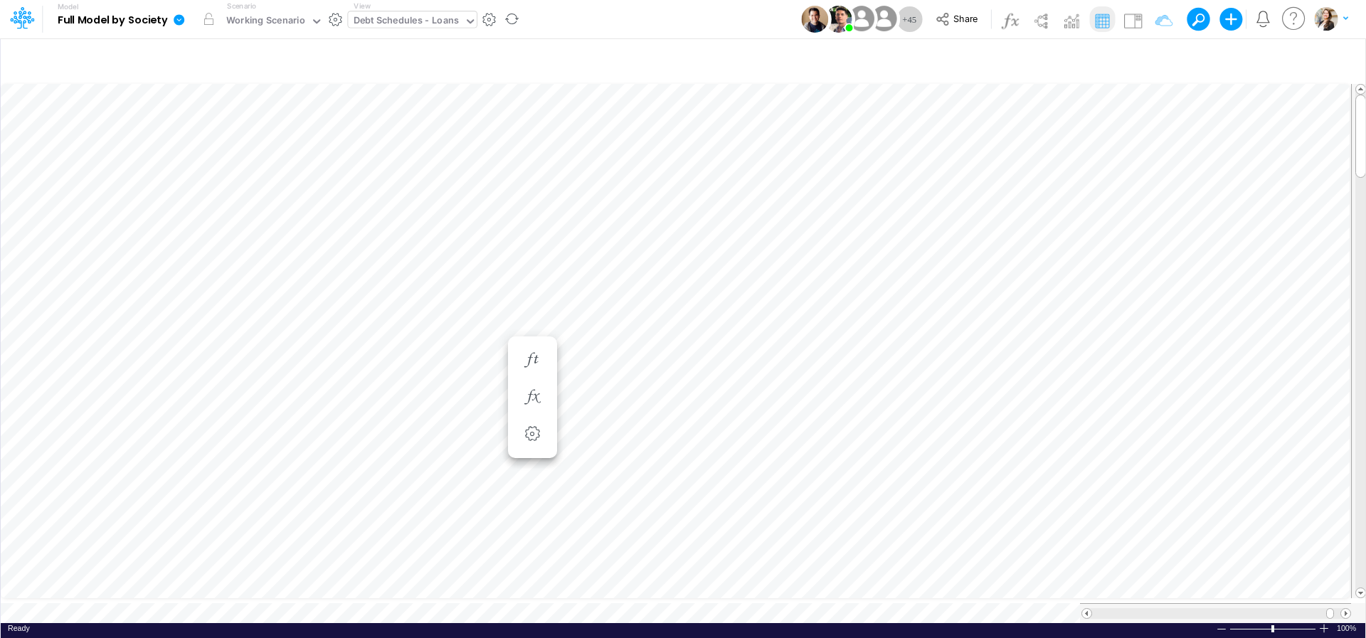
scroll to position [6, 18]
